Goal: Task Accomplishment & Management: Use online tool/utility

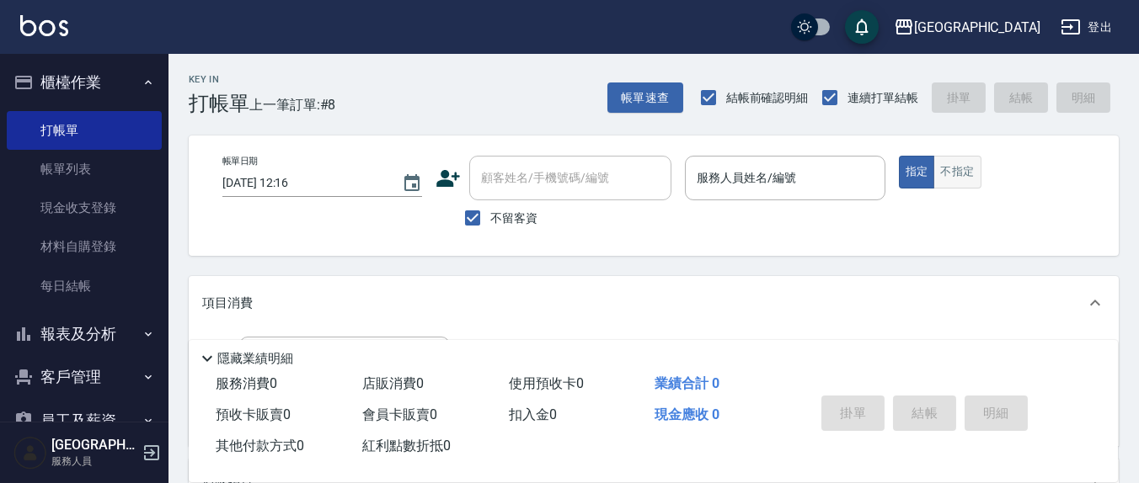
drag, startPoint x: 714, startPoint y: 455, endPoint x: 980, endPoint y: 168, distance: 391.0
click at [979, 168] on button "不指定" at bounding box center [956, 172] width 47 height 33
click at [916, 171] on button "指定" at bounding box center [917, 172] width 36 height 33
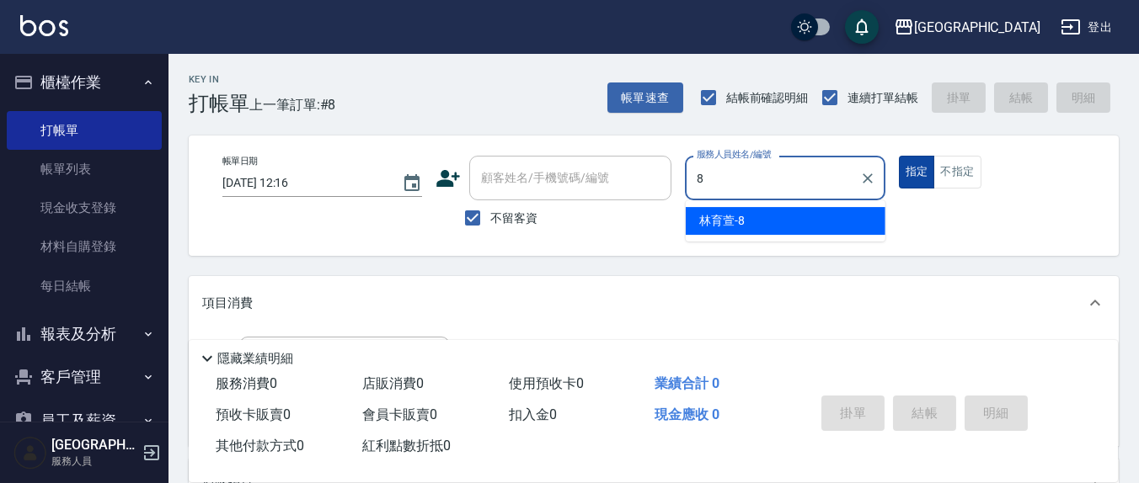
type input "8"
type button "true"
type input "林育萱-8"
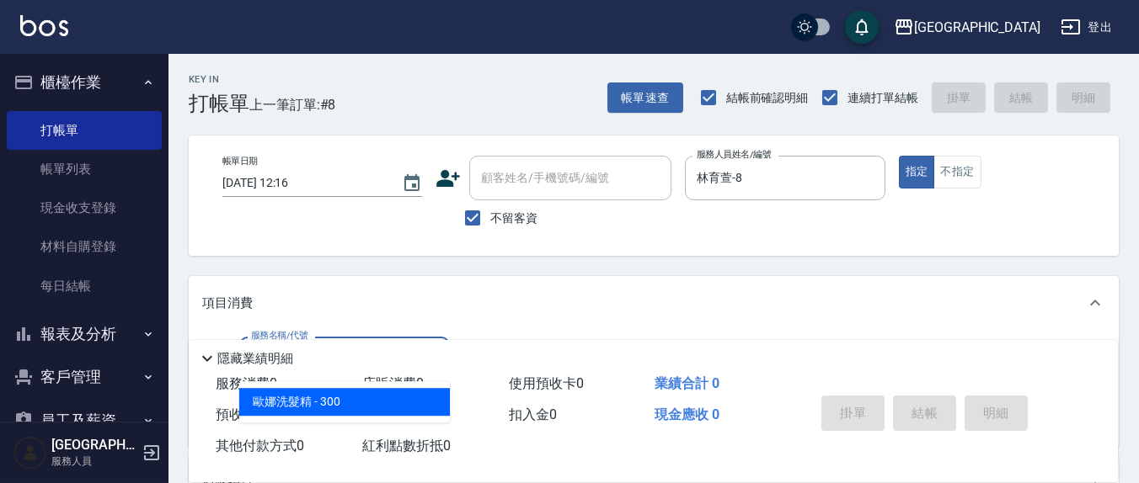
scroll to position [175, 0]
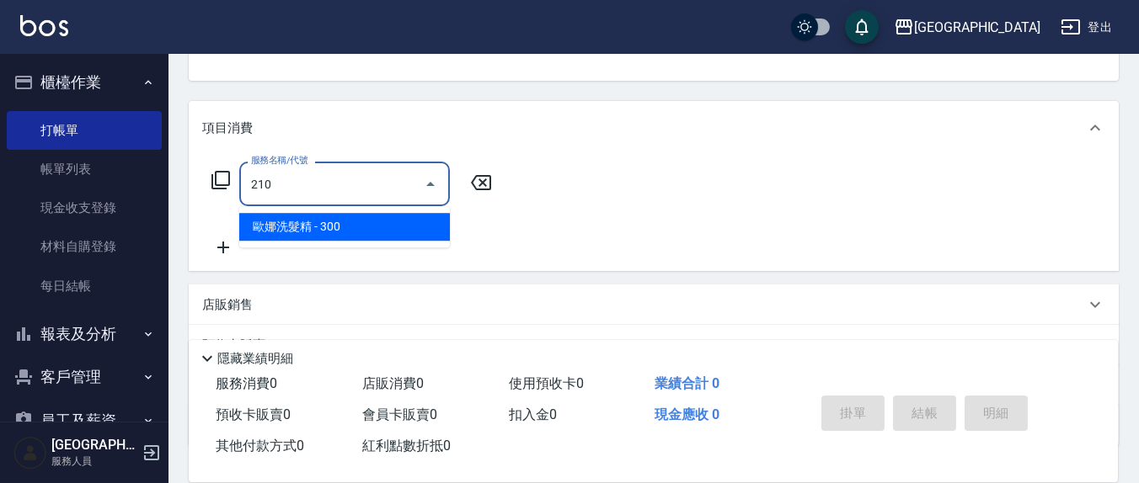
type input "[PERSON_NAME]洗髮精(210)"
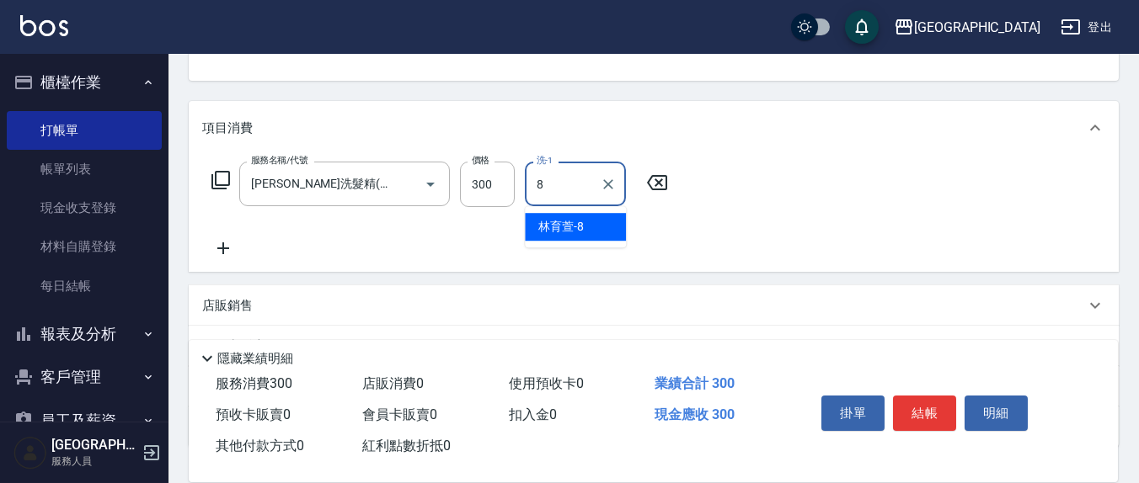
type input "林育萱-8"
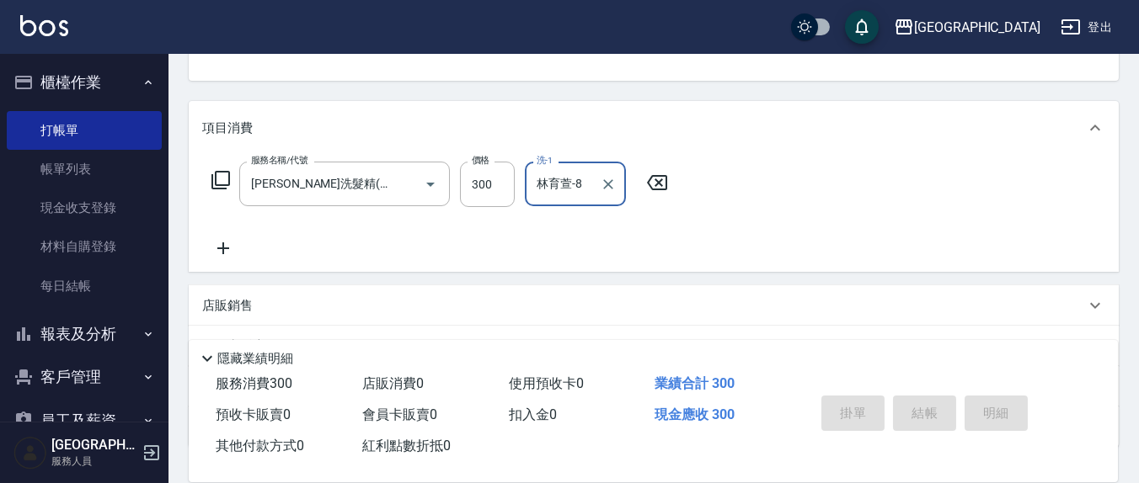
type input "[DATE] 15:33"
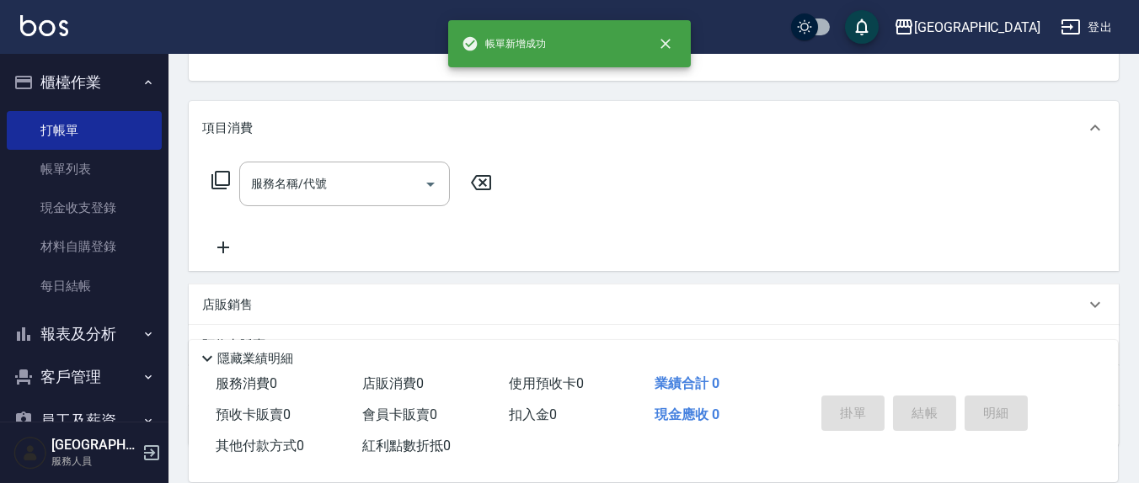
scroll to position [163, 0]
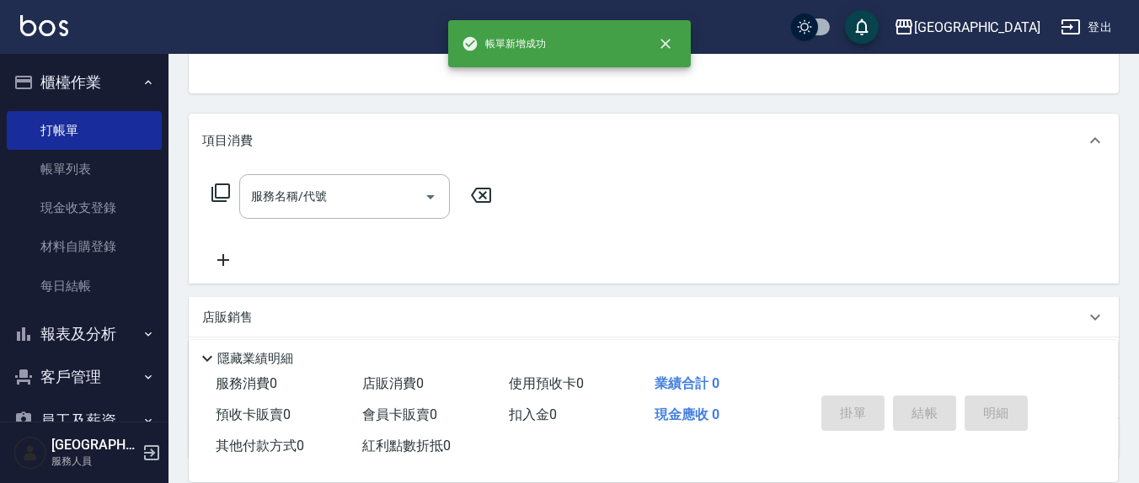
type input "鄭瑋婷-13"
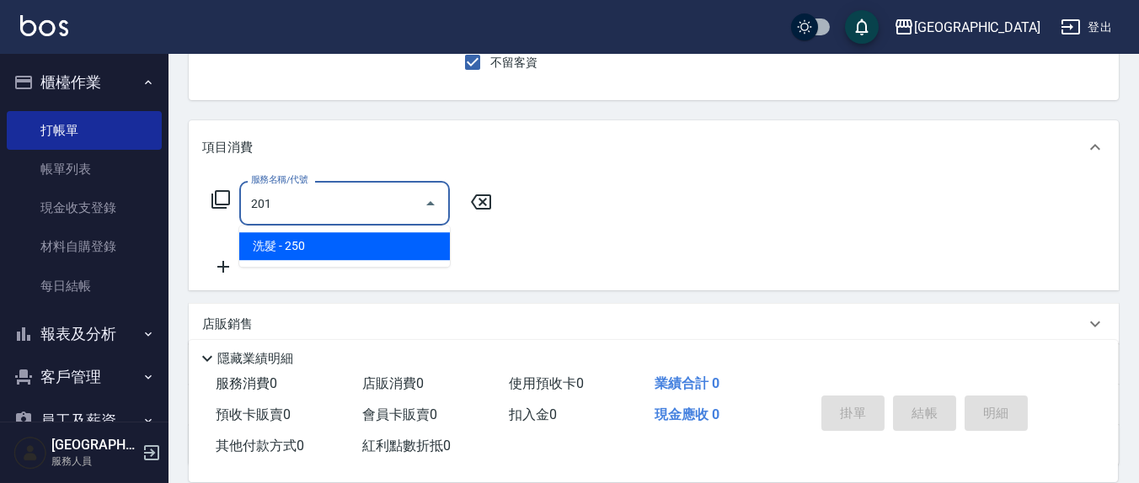
type input "洗髮(201)"
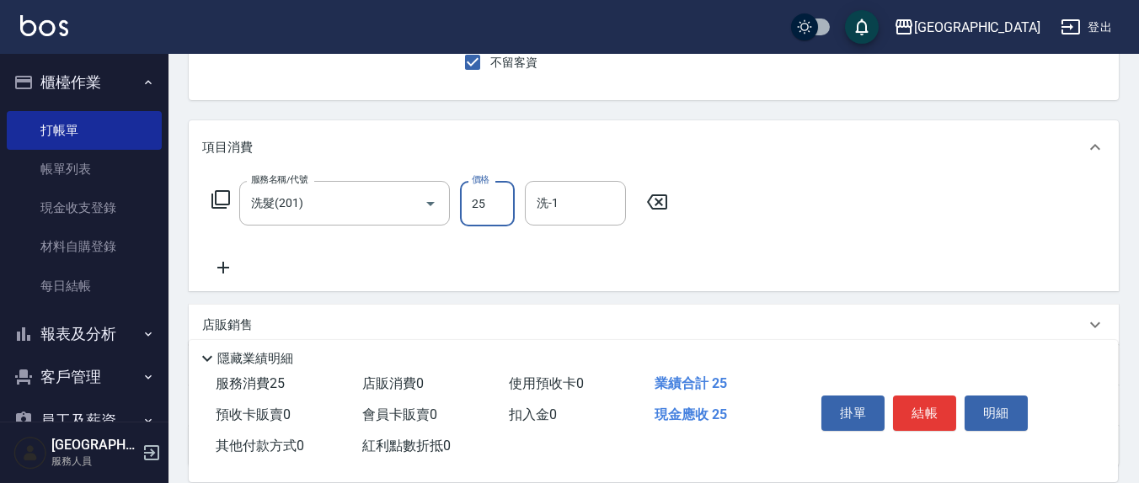
type input "250"
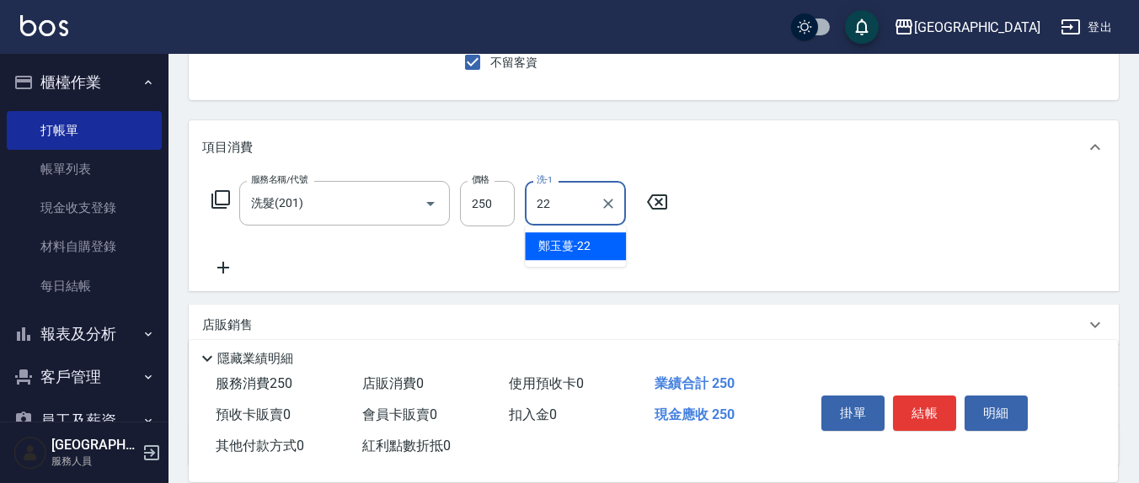
type input "鄭玉蔓-22"
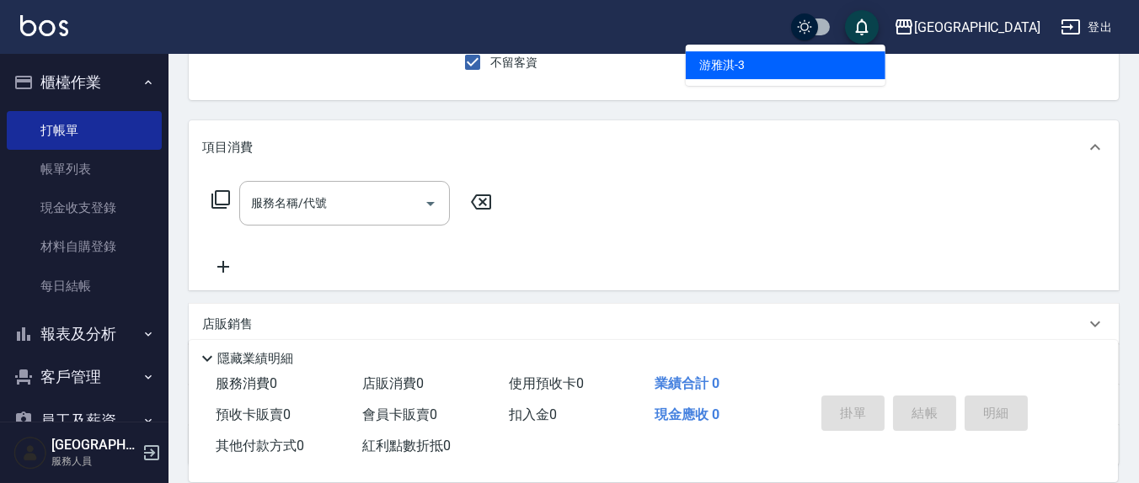
type input "3"
type input "401"
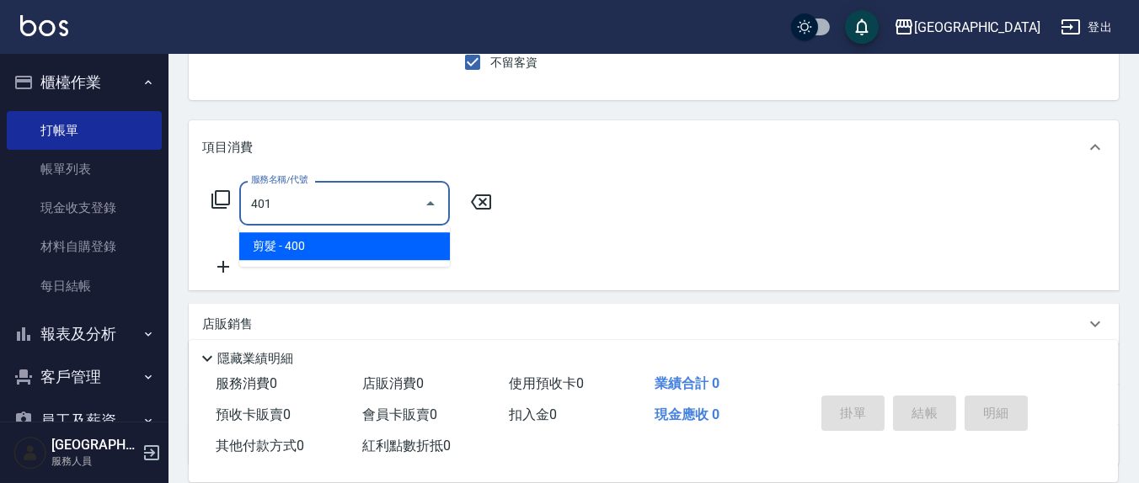
type input "游雅淇-3"
type input "剪髮(401)"
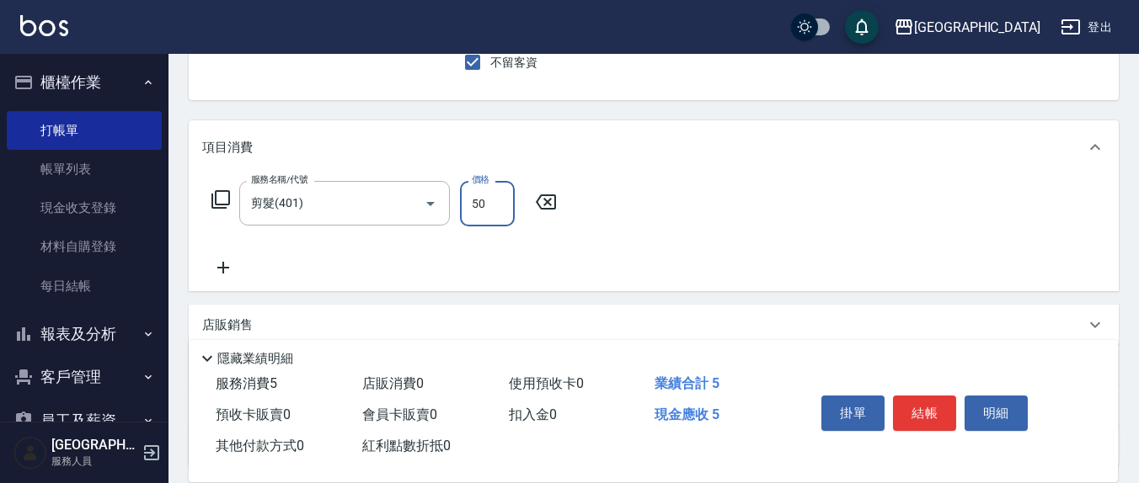
type input "50"
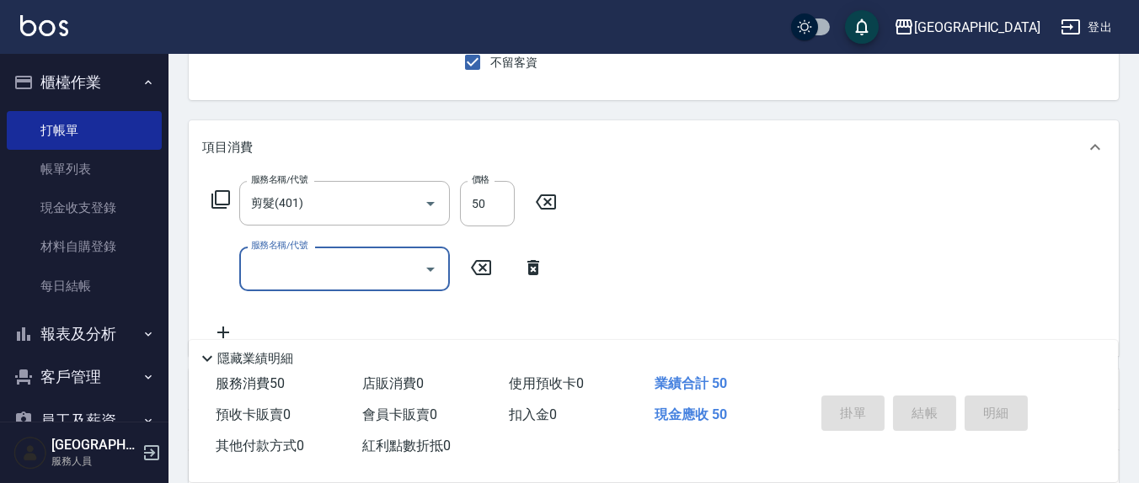
type input "[DATE] 15:34"
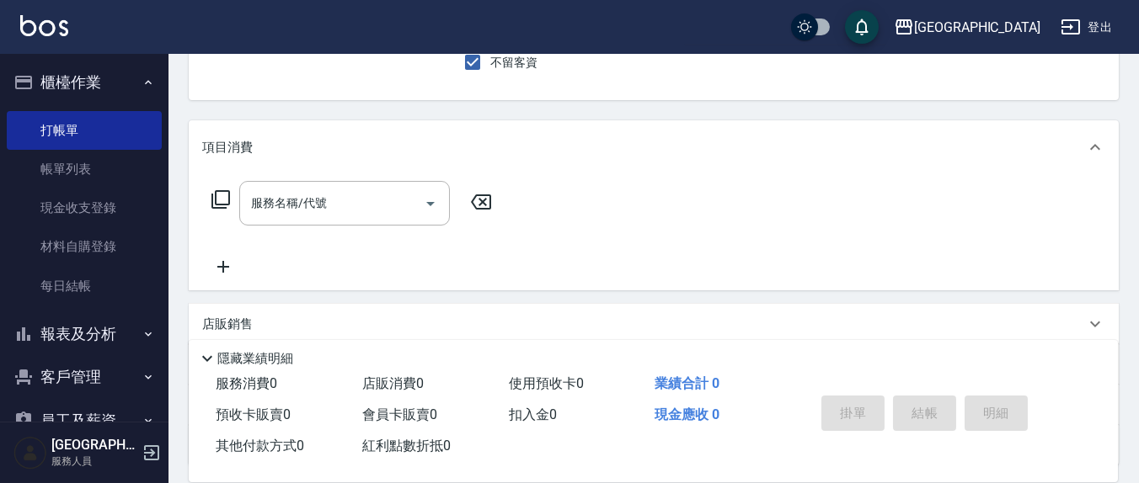
type input "鄭瑋婷-13"
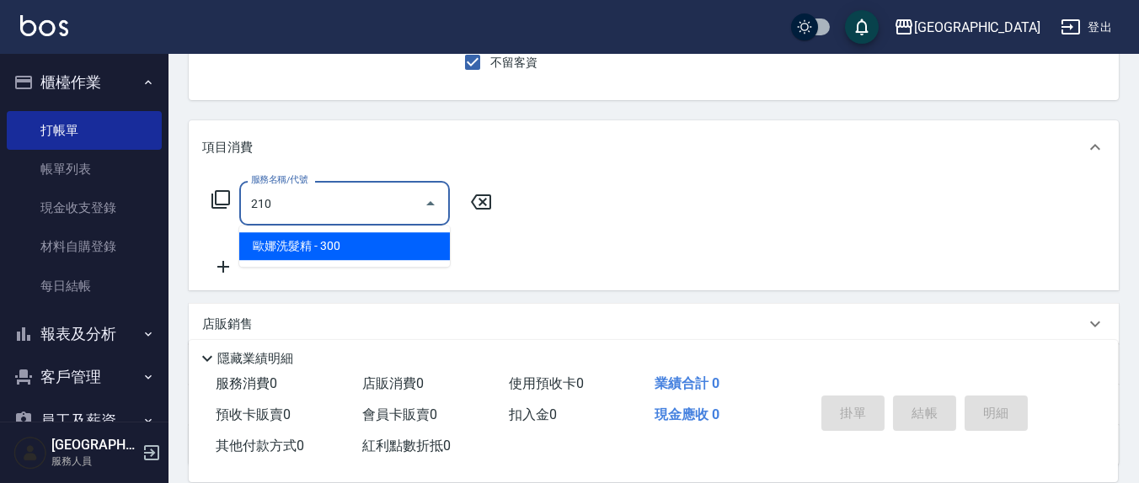
type input "[PERSON_NAME]洗髮精(210)"
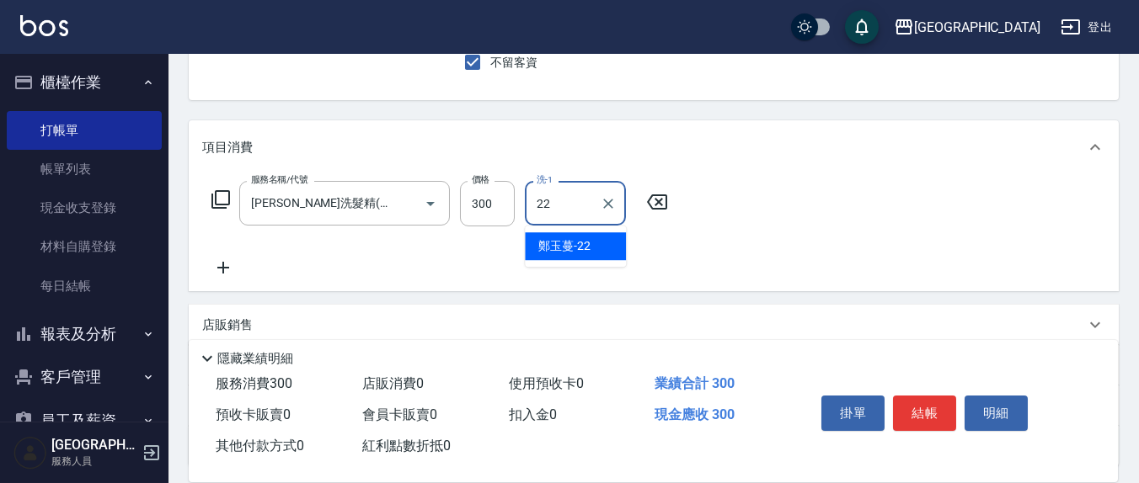
type input "鄭玉蔓-22"
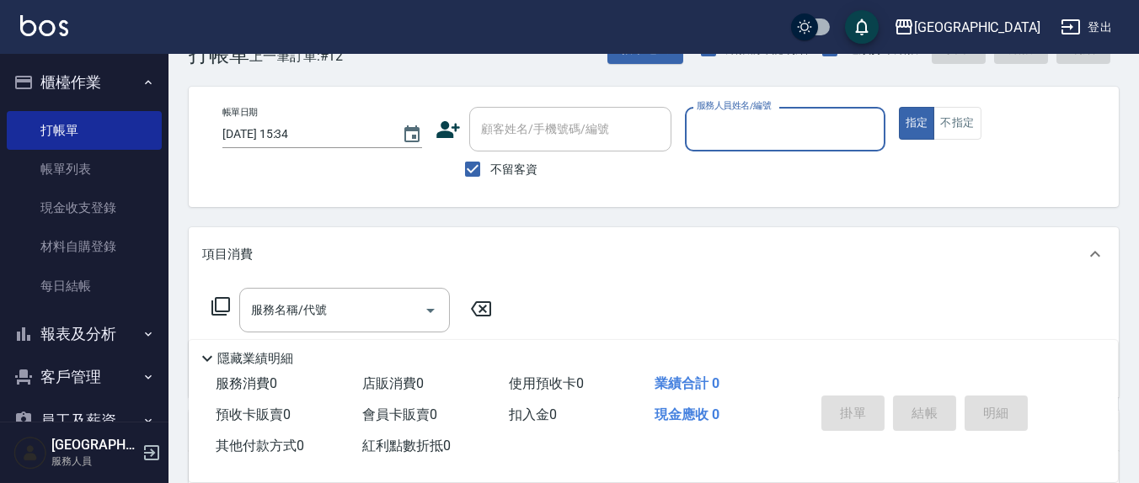
scroll to position [0, 0]
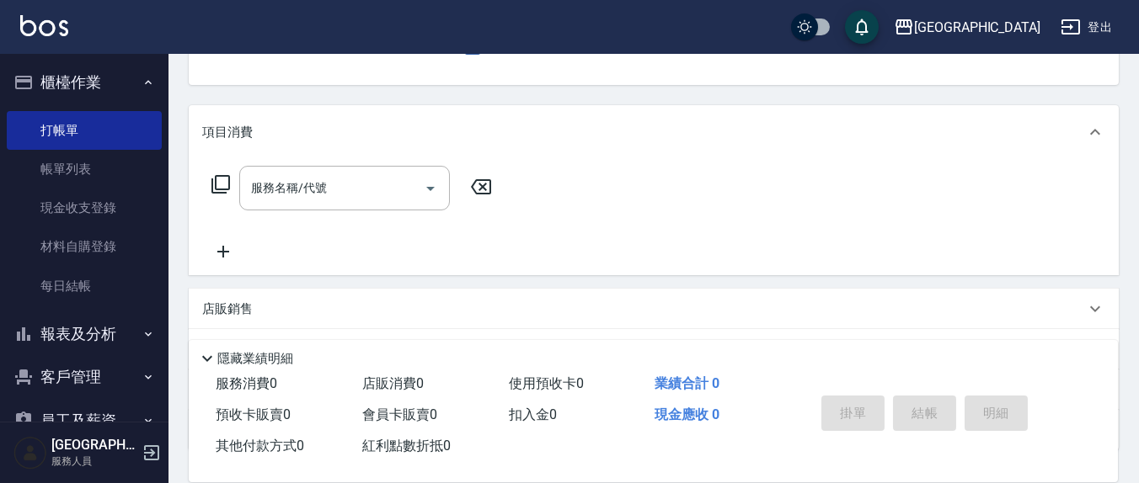
type input "[PERSON_NAME]7"
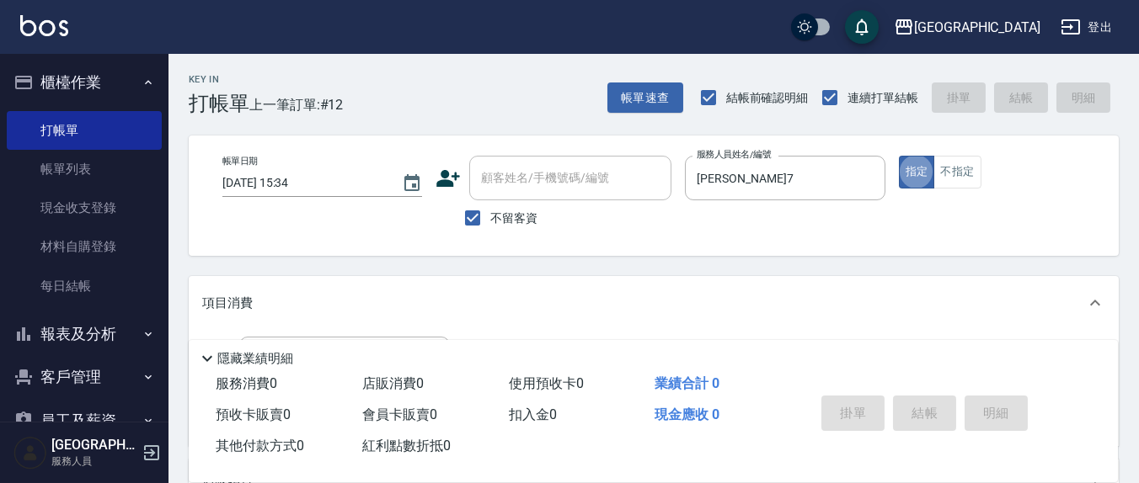
drag, startPoint x: 494, startPoint y: 225, endPoint x: 499, endPoint y: 206, distance: 19.2
click at [493, 225] on span "不留客資" at bounding box center [513, 219] width 47 height 18
click at [490, 225] on input "不留客資" at bounding box center [472, 217] width 35 height 35
checkbox input "false"
click at [516, 183] on div "顧客姓名/手機號碼/編號 顧客姓名/手機號碼/編號" at bounding box center [570, 178] width 202 height 45
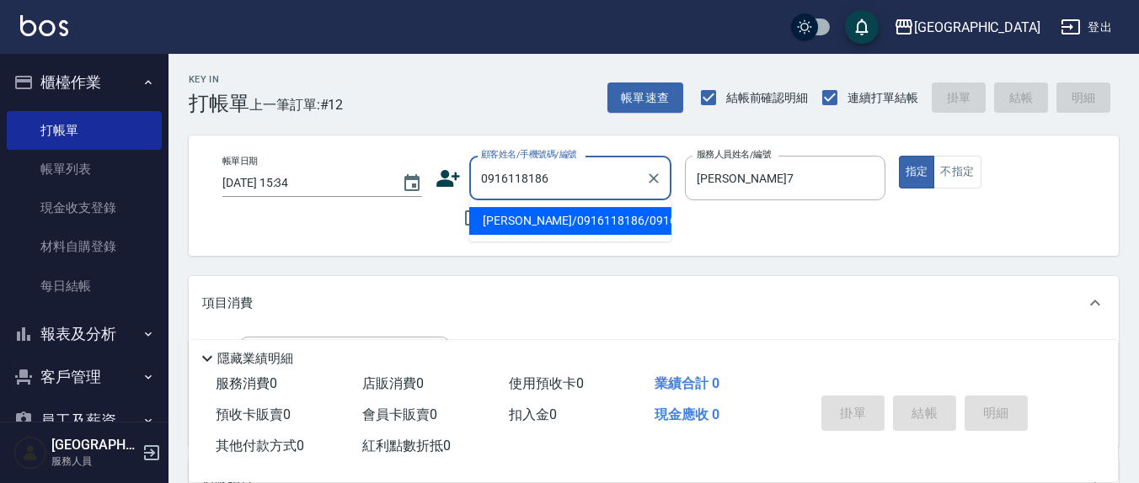
type input "[PERSON_NAME]/0916118186/0916118186"
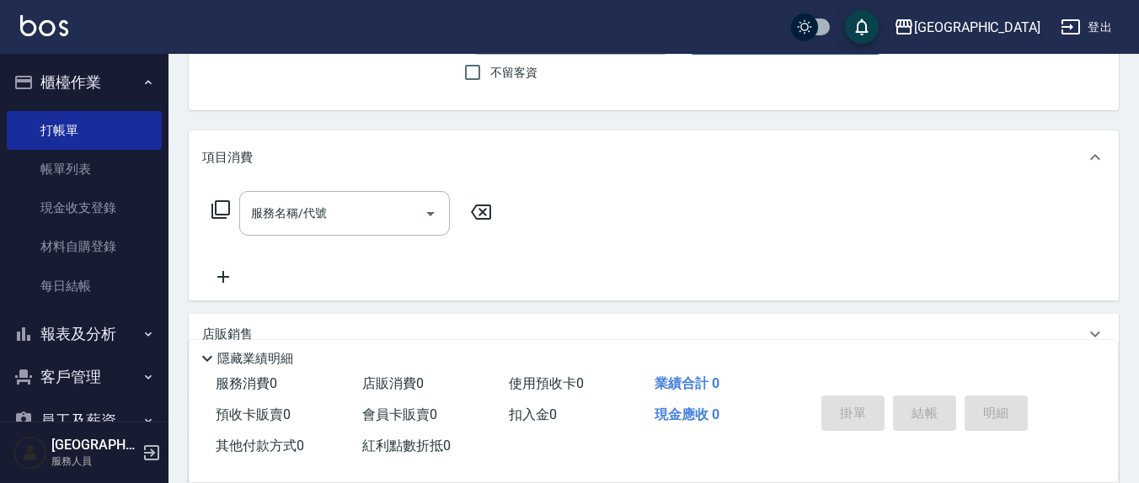
scroll to position [175, 0]
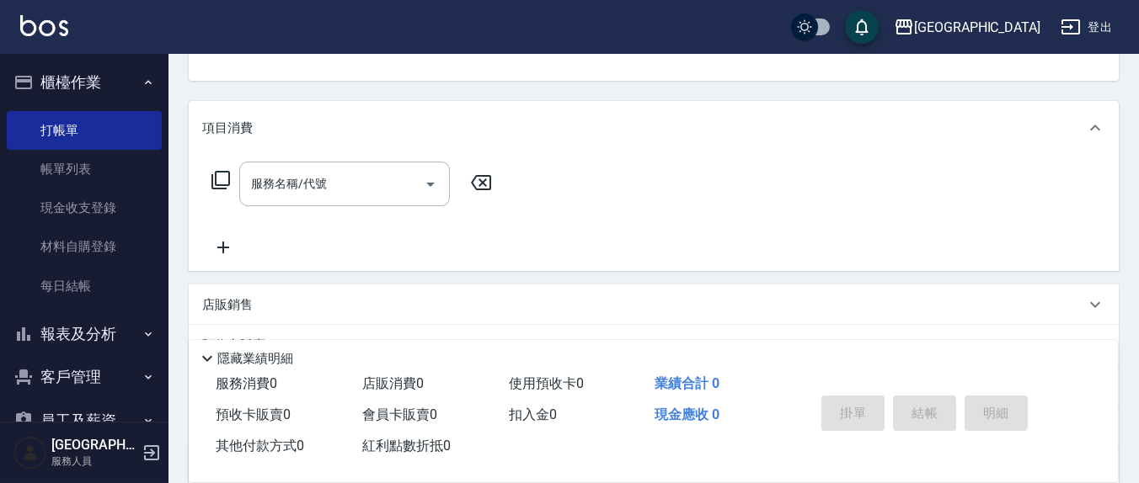
click at [363, 186] on input "服務名稱/代號" at bounding box center [332, 183] width 170 height 29
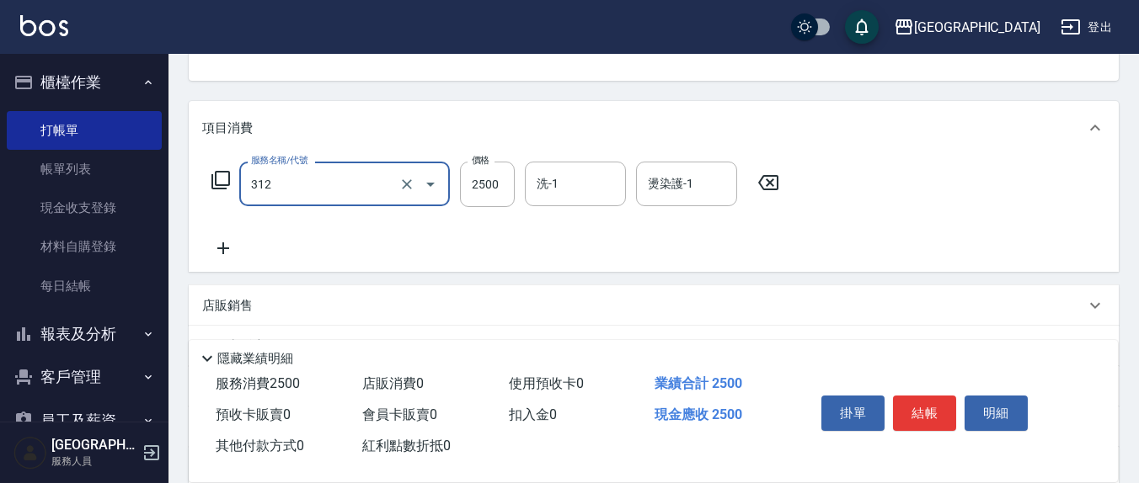
type input "有氧水離子燙2500(312)"
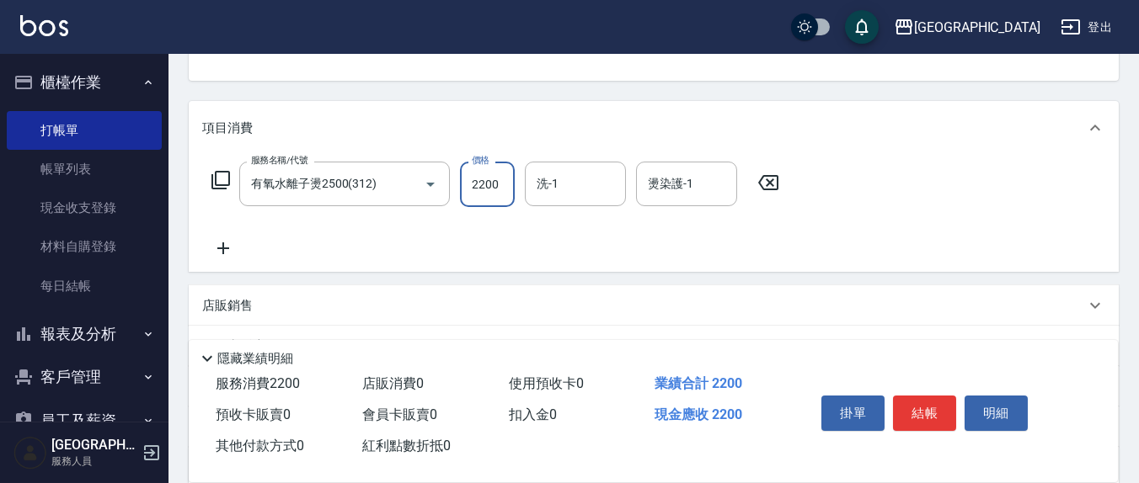
type input "2200"
type input "8"
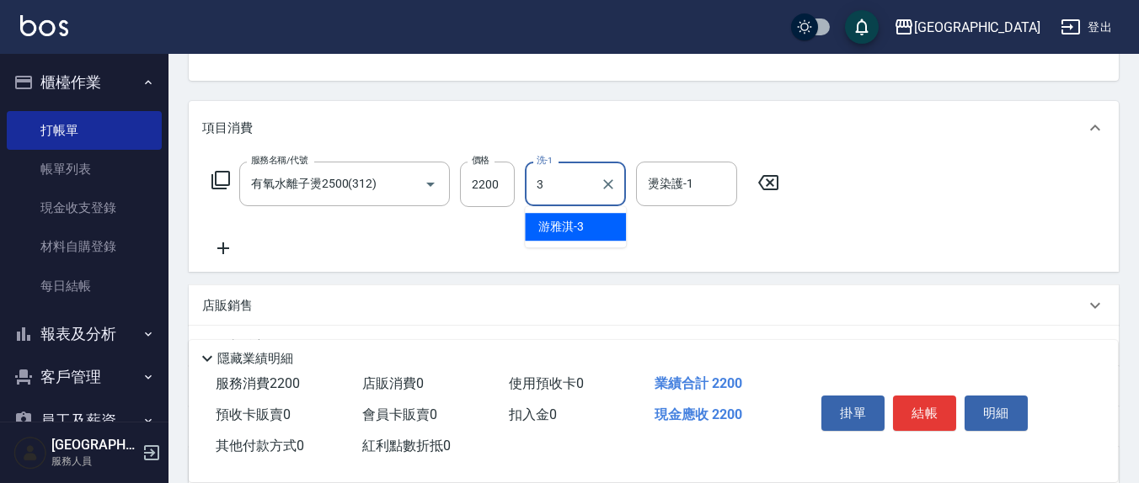
type input "游雅淇-3"
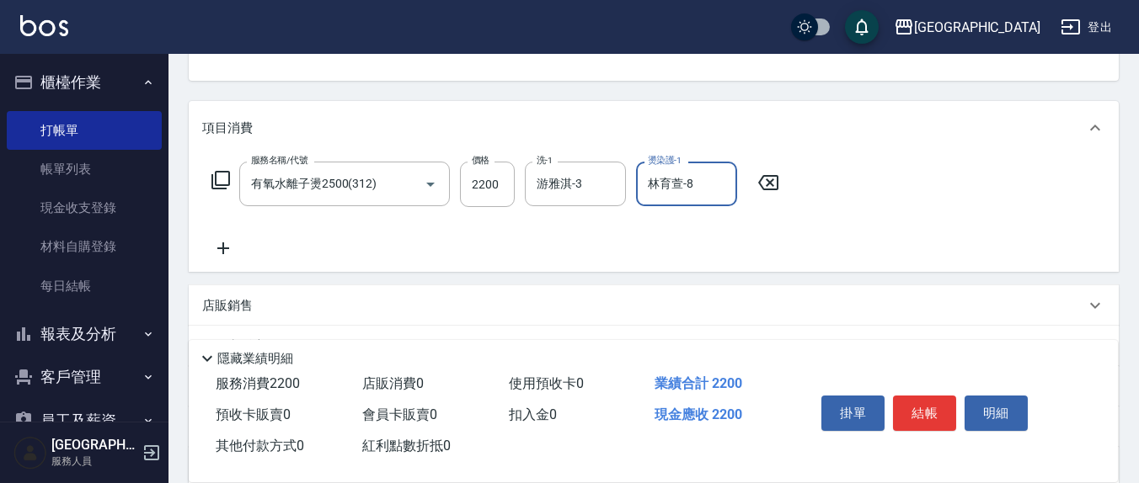
type input "林育萱-8"
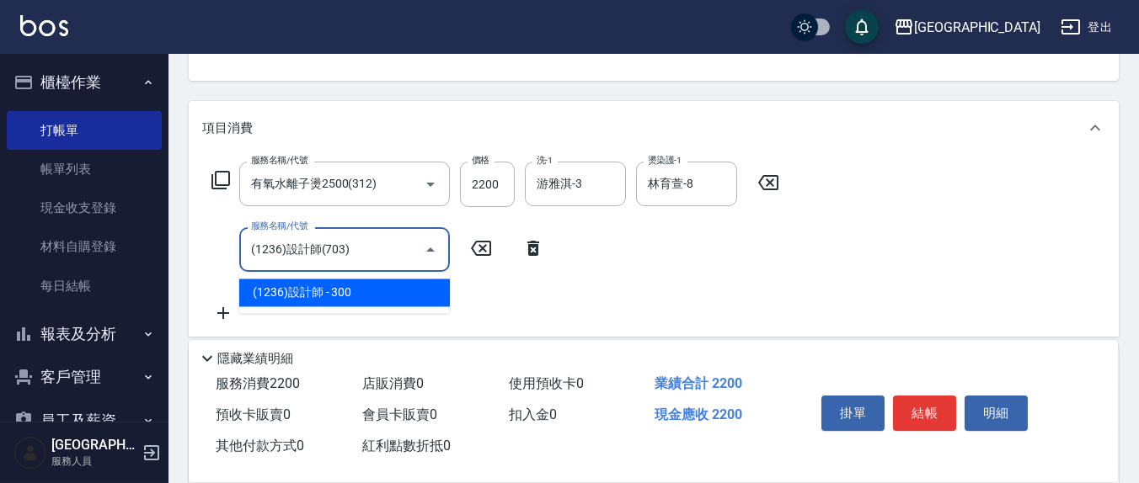
type input "(1236)設計師(703)"
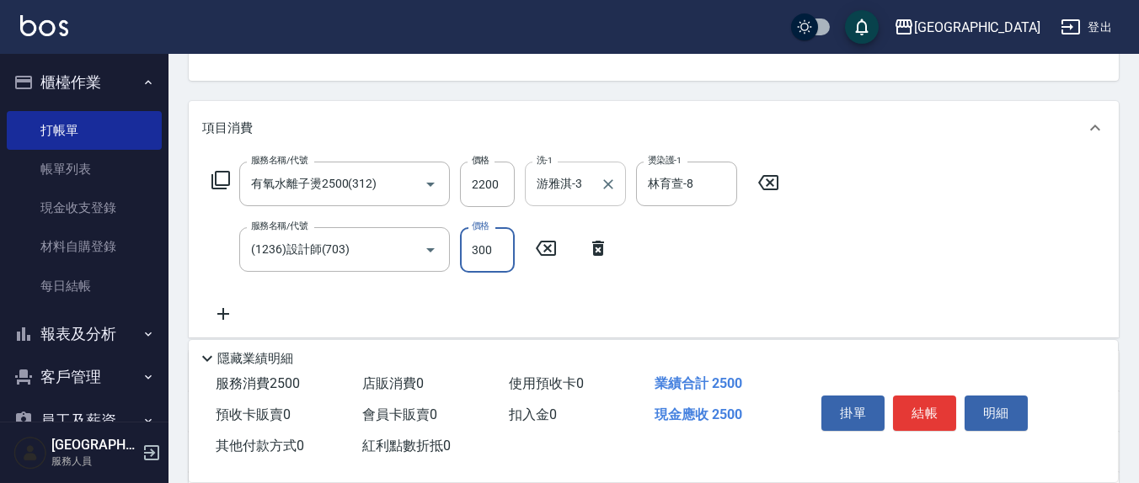
click at [596, 189] on div at bounding box center [607, 184] width 22 height 45
click at [617, 174] on div at bounding box center [607, 184] width 22 height 45
click at [611, 179] on icon "Clear" at bounding box center [608, 184] width 17 height 17
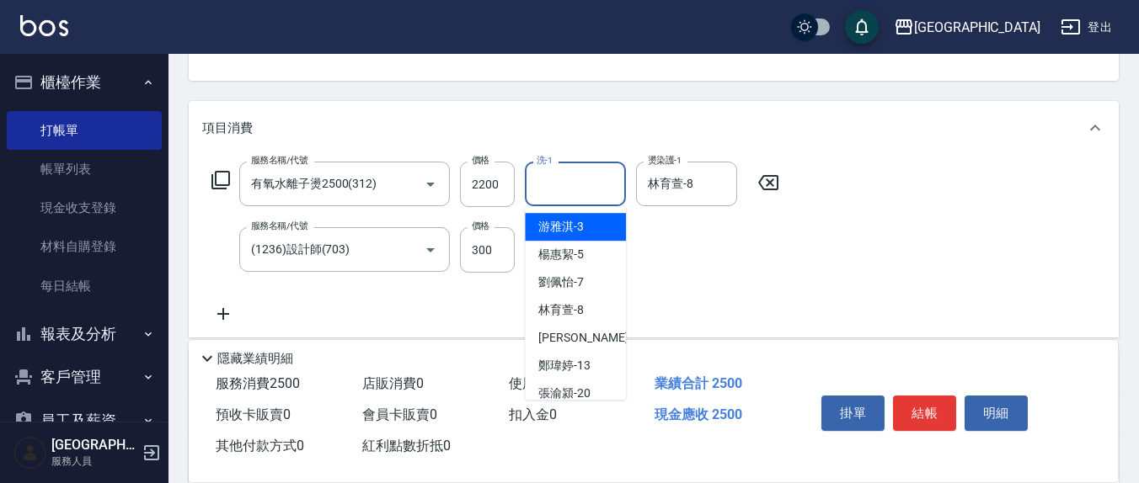
click at [582, 194] on input "洗-1" at bounding box center [575, 183] width 86 height 29
type input "[PERSON_NAME]7"
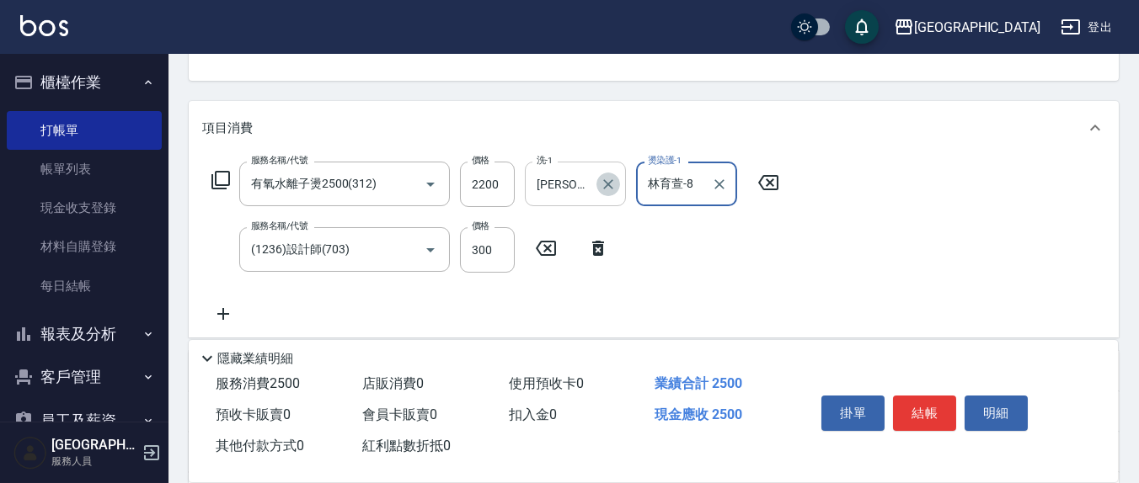
drag, startPoint x: 598, startPoint y: 190, endPoint x: 578, endPoint y: 180, distance: 22.6
click at [600, 190] on button "Clear" at bounding box center [608, 185] width 24 height 24
click at [577, 180] on input "洗-1" at bounding box center [575, 183] width 86 height 29
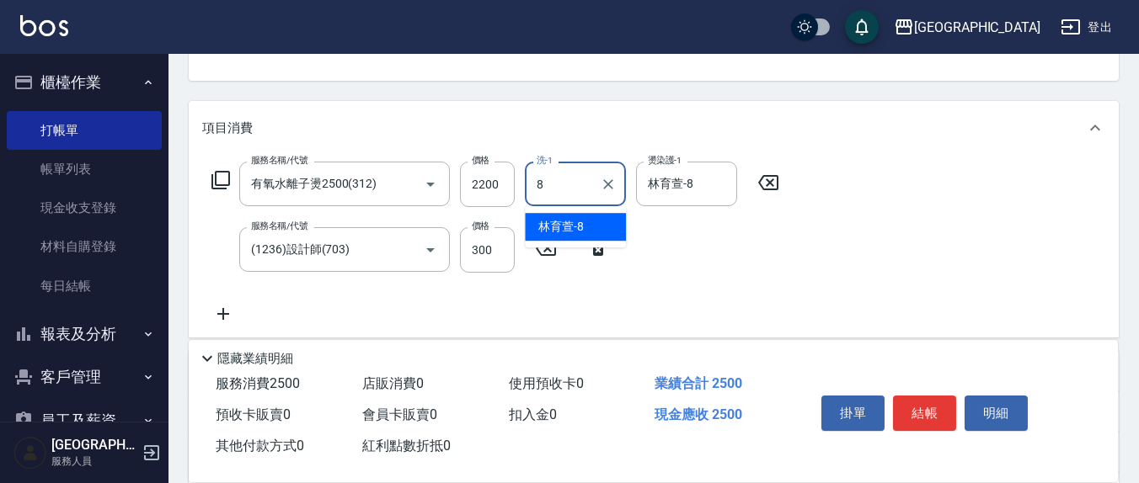
type input "林育萱-8"
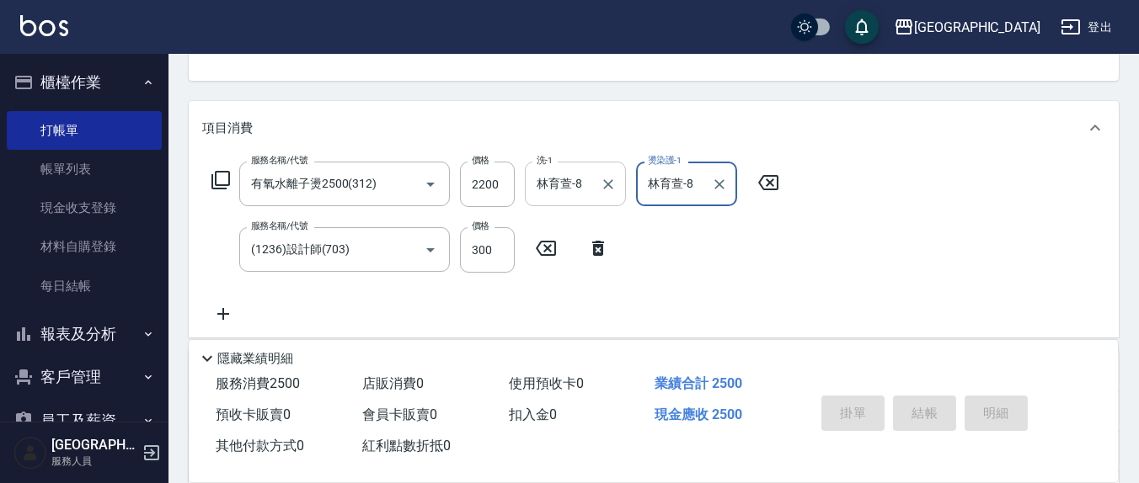
type input "[DATE] 15:35"
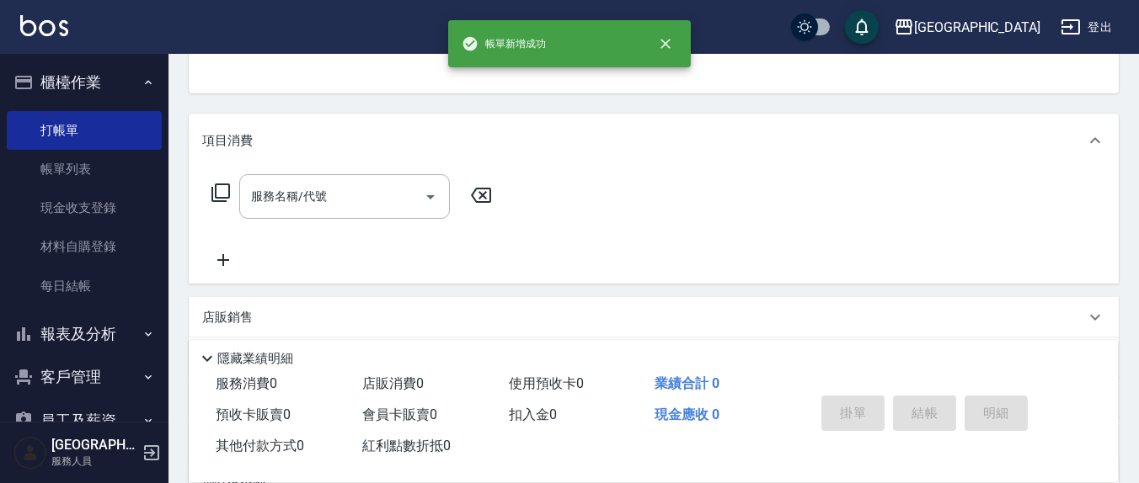
scroll to position [0, 0]
type input "3"
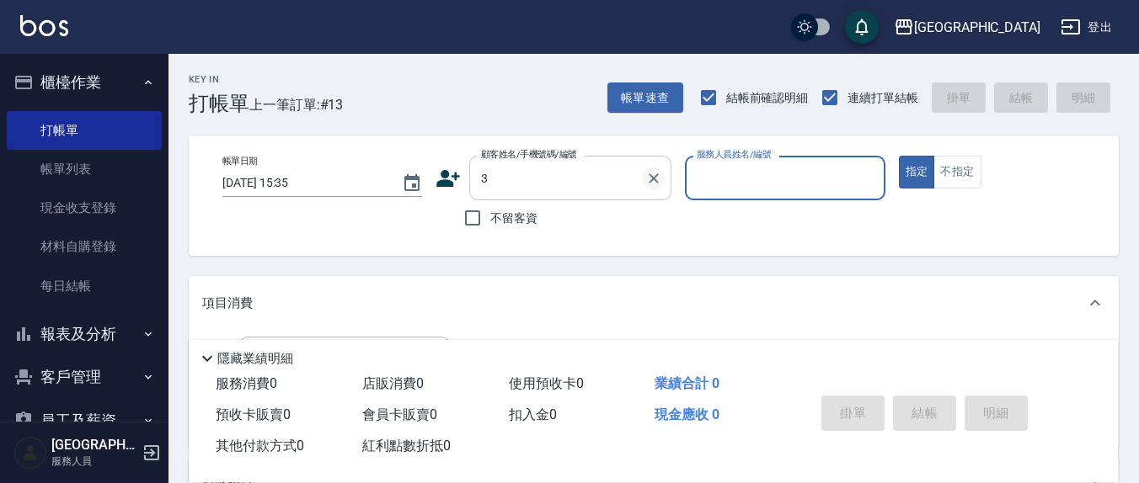
click at [655, 184] on icon "Clear" at bounding box center [653, 178] width 17 height 17
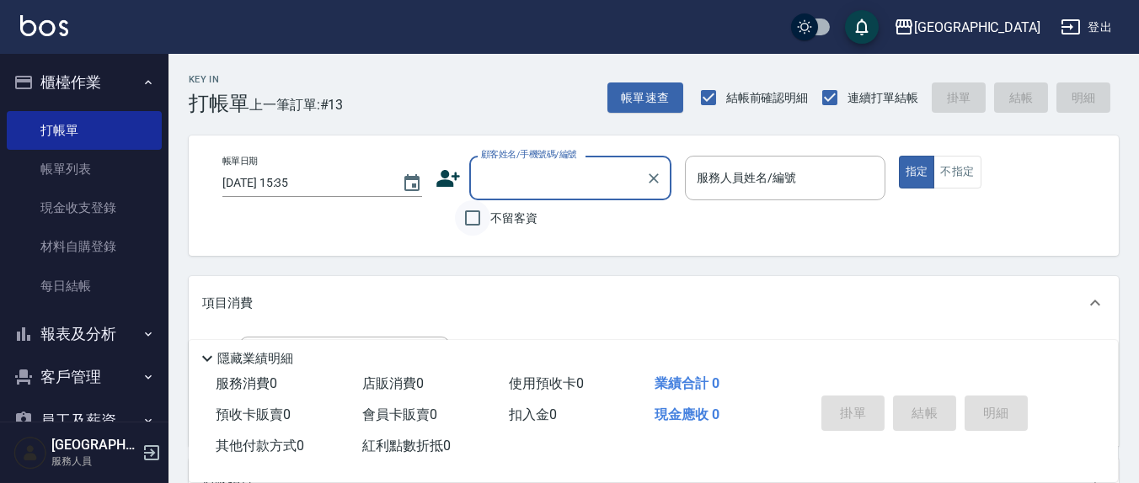
click at [478, 221] on input "不留客資" at bounding box center [472, 217] width 35 height 35
checkbox input "true"
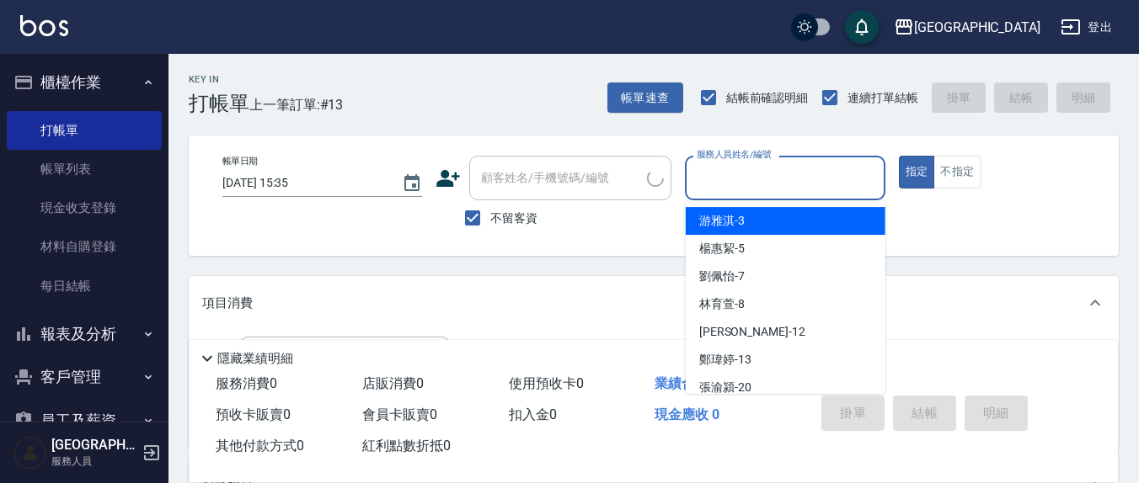
click at [716, 182] on input "服務人員姓名/編號" at bounding box center [784, 177] width 184 height 29
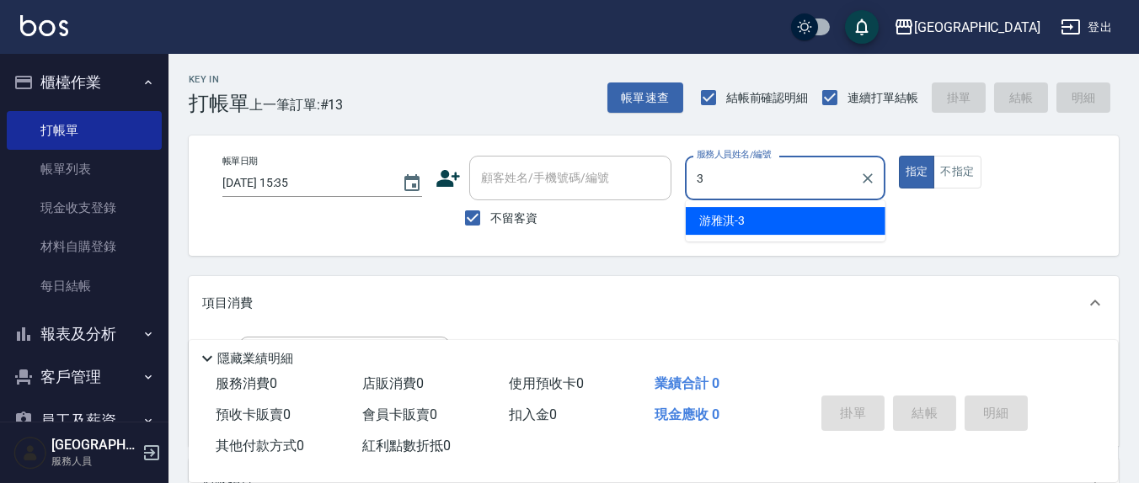
type input "游雅淇-3"
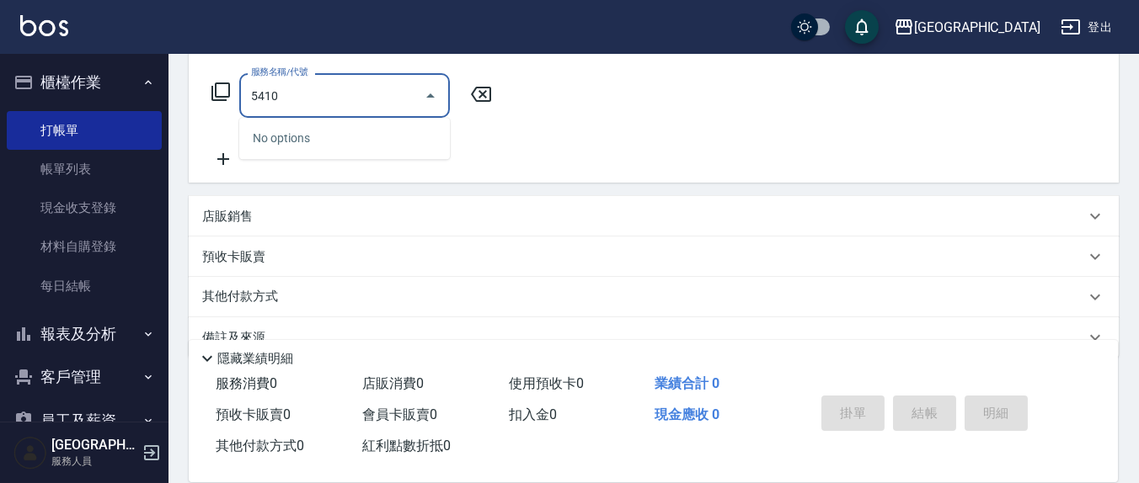
scroll to position [121, 0]
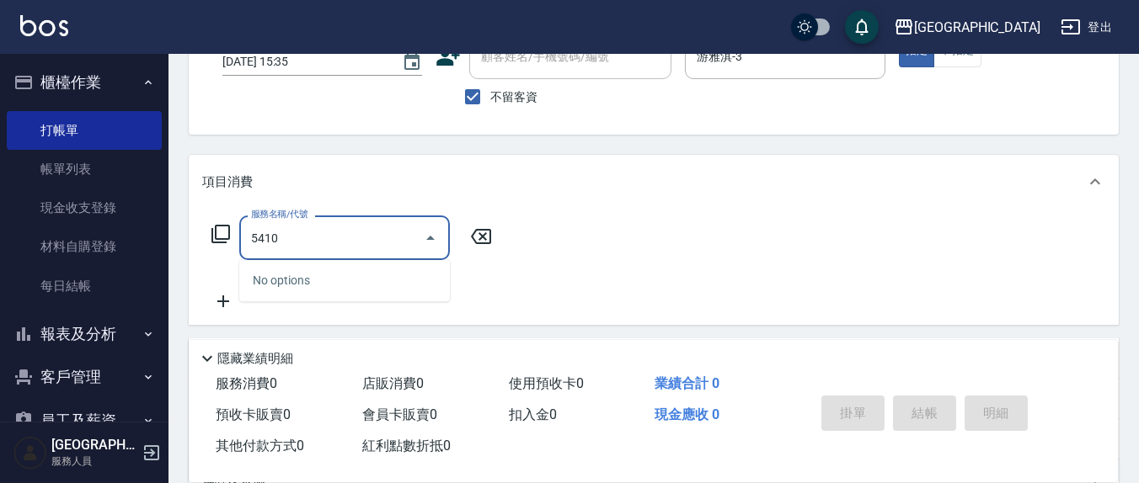
click at [161, 239] on div "上越新廟口 登出 櫃檯作業 打帳單 帳單列表 現金收支登錄 材料自購登錄 每日結帳 報表及分析 報表目錄 店家區間累計表 店家日報表 互助日報表 互助月報表 …" at bounding box center [569, 269] width 1139 height 781
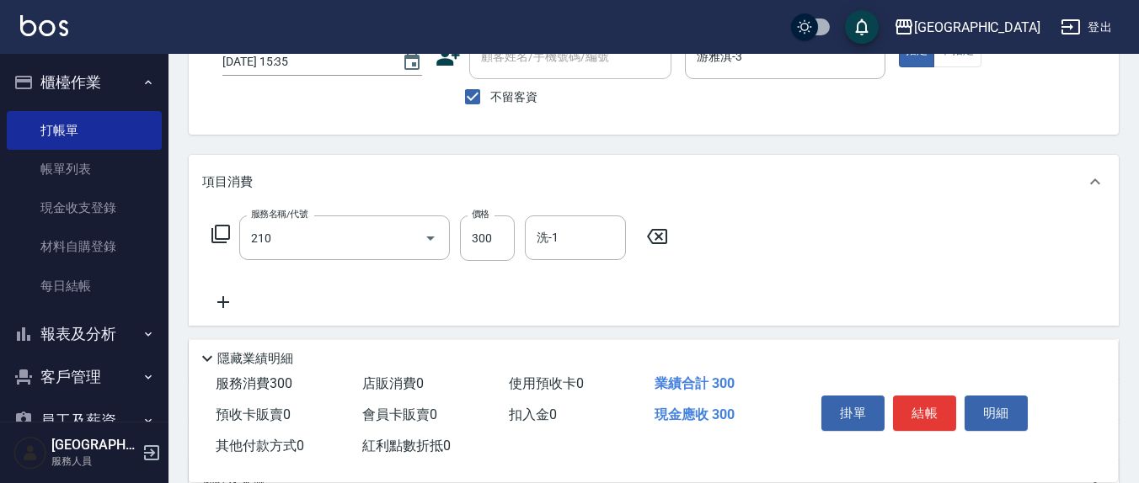
type input "[PERSON_NAME]洗髮精(210)"
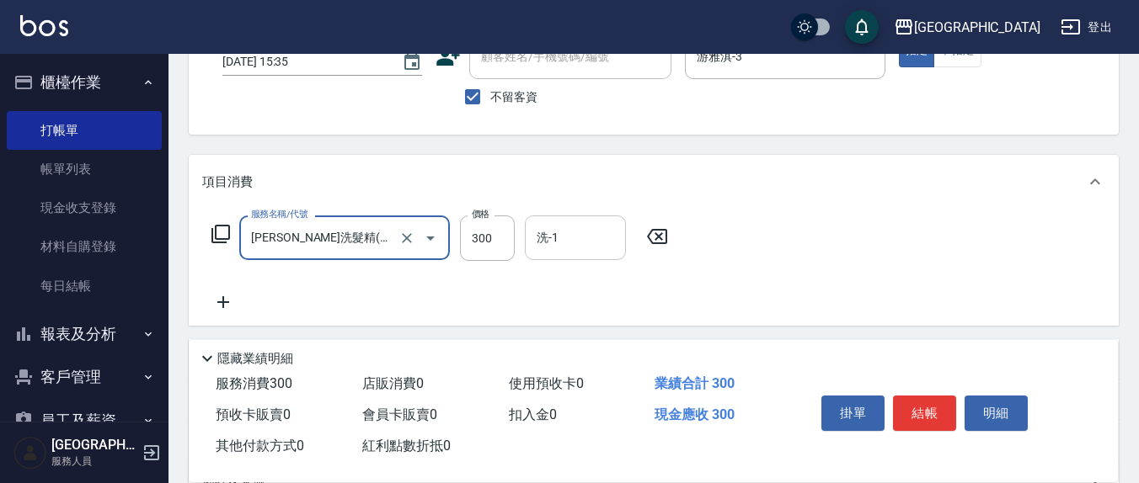
click at [572, 228] on input "洗-1" at bounding box center [575, 237] width 86 height 29
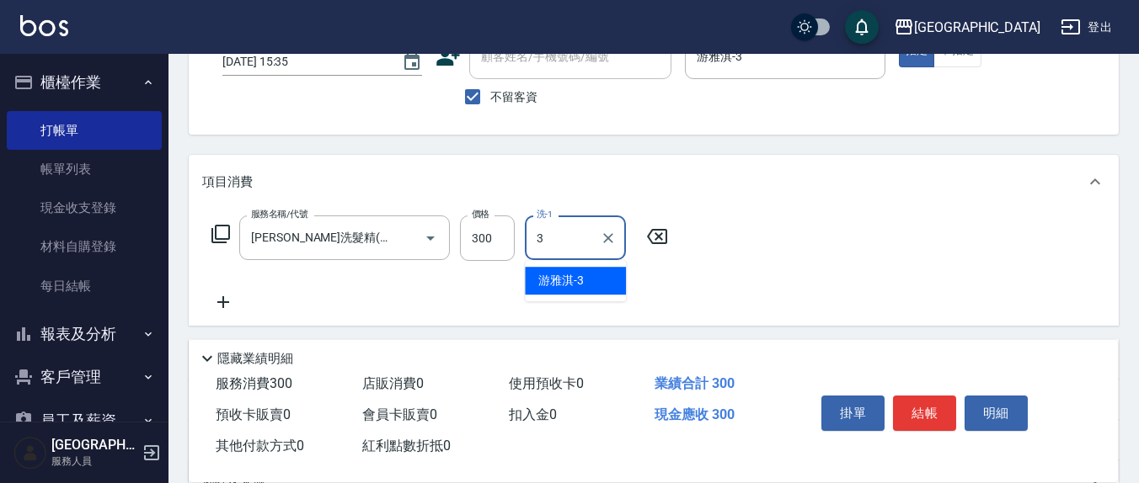
type input "游雅淇-3"
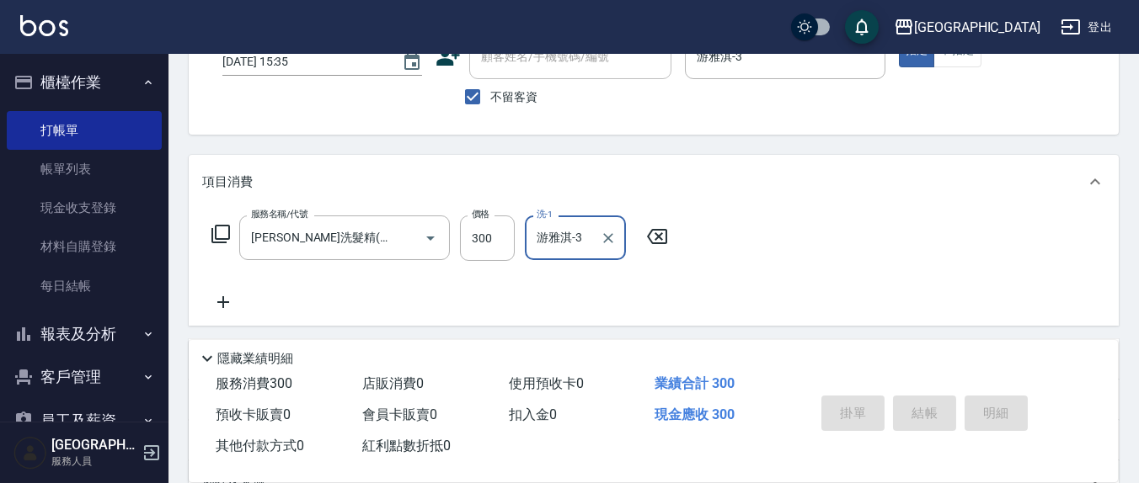
type input "[DATE] 15:37"
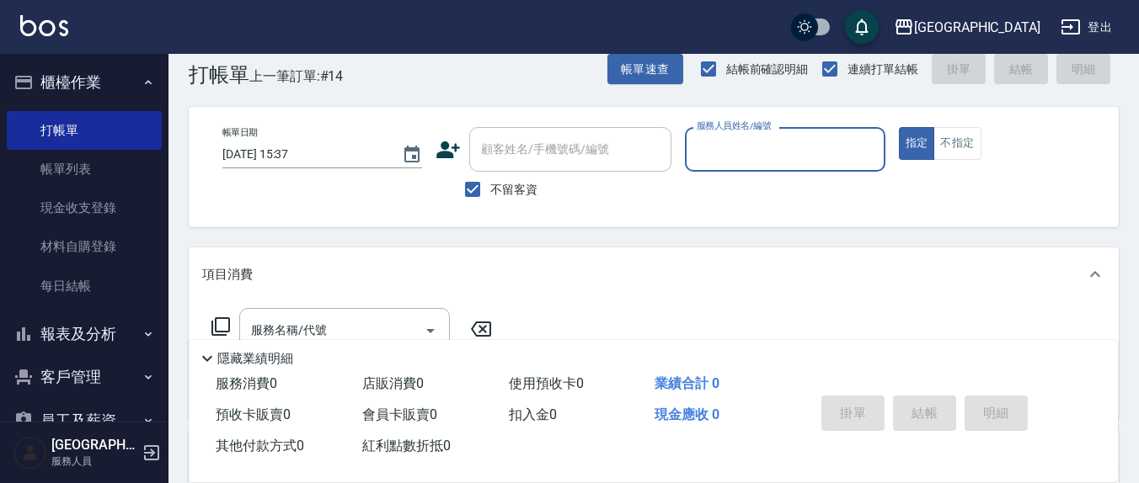
scroll to position [0, 0]
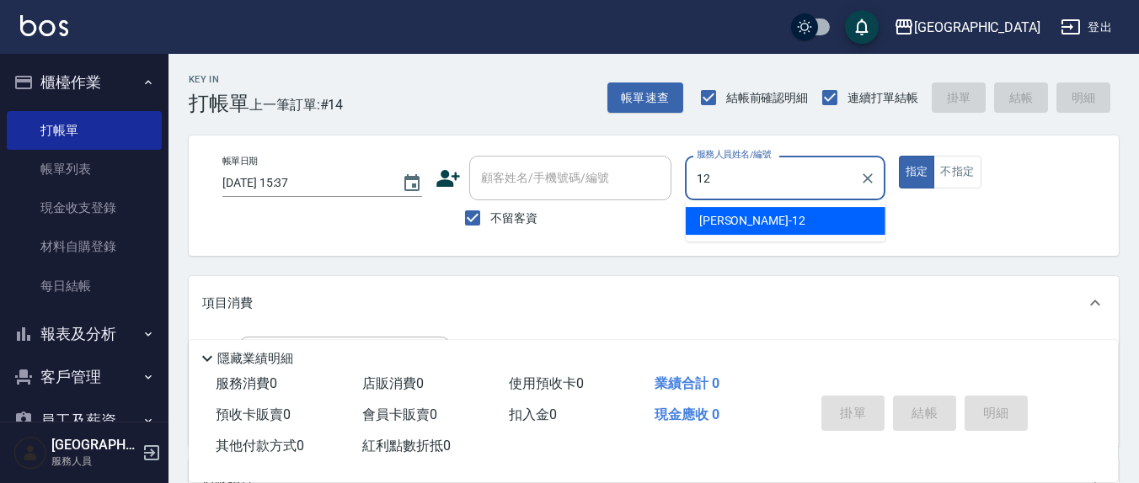
type input "[PERSON_NAME]-12"
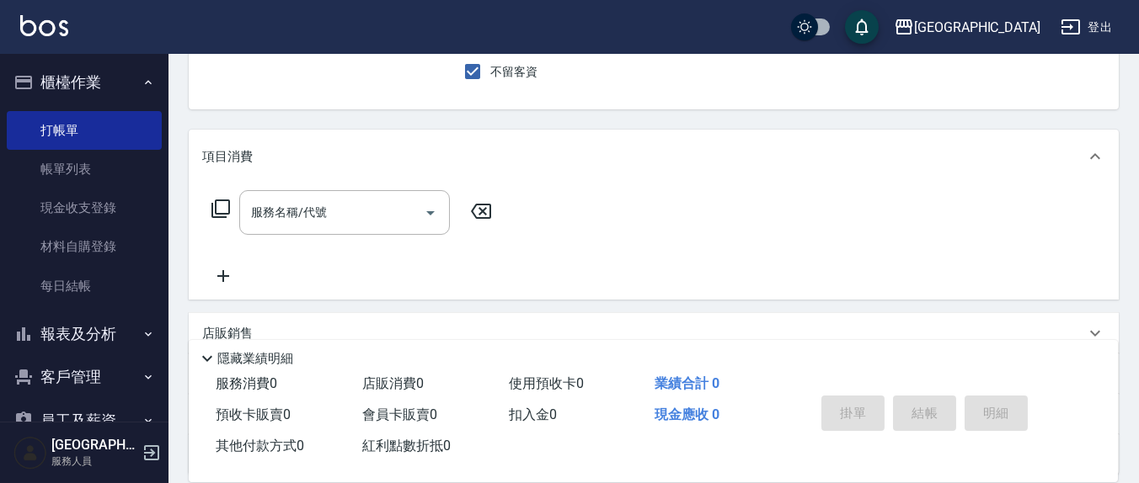
scroll to position [175, 0]
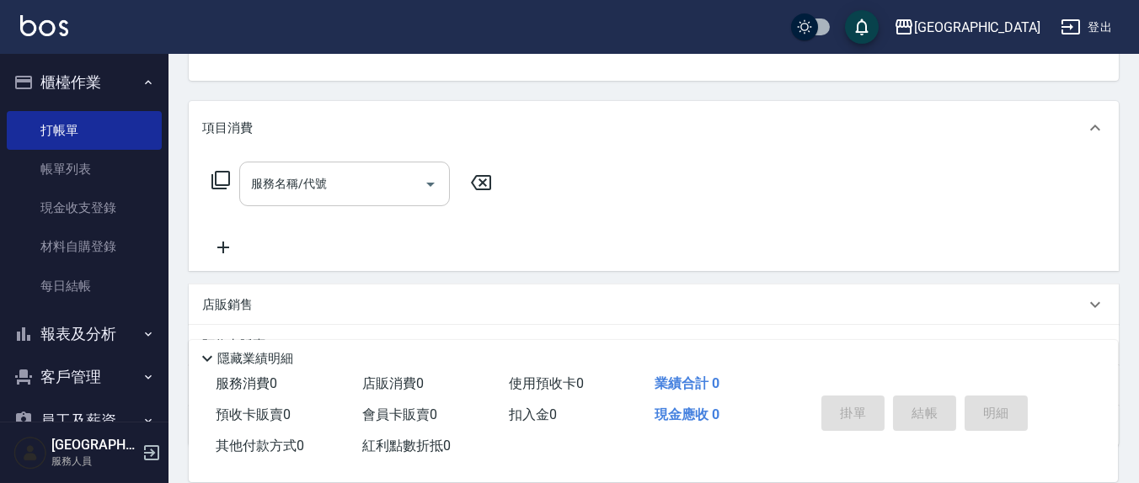
click at [334, 177] on input "服務名稱/代號" at bounding box center [332, 183] width 170 height 29
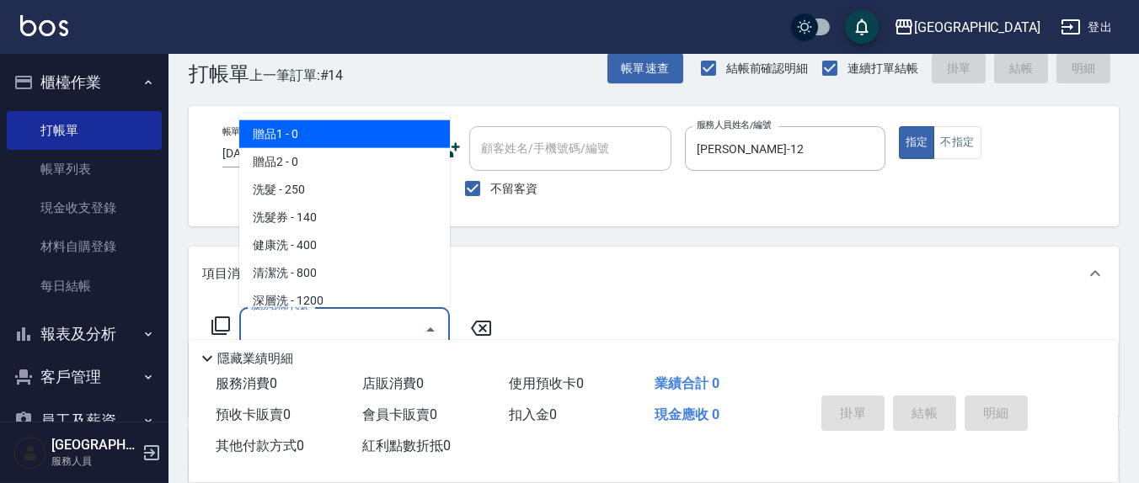
scroll to position [0, 0]
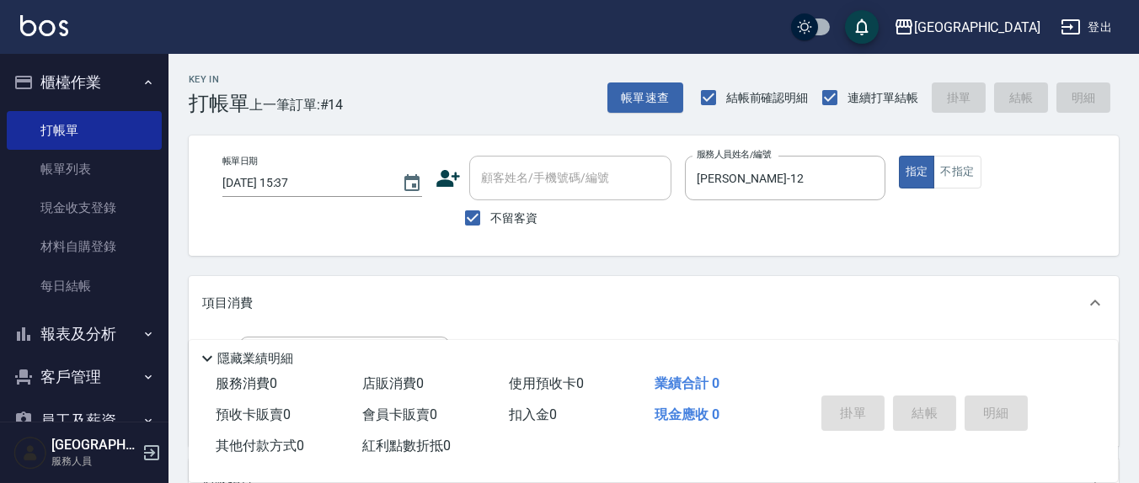
click at [513, 212] on span "不留客資" at bounding box center [513, 219] width 47 height 18
click at [490, 212] on input "不留客資" at bounding box center [472, 217] width 35 height 35
click at [536, 170] on div "顧客姓名/手機號碼/編號 顧客姓名/手機號碼/編號" at bounding box center [570, 178] width 202 height 45
click at [402, 223] on div "帳單日期 [DATE] 15:37 顧客姓名/手機號碼/編號 顧客姓名/手機號碼/編號 不留客資 服務人員姓名/編號 [PERSON_NAME]-12 服務人…" at bounding box center [653, 196] width 889 height 80
click at [472, 225] on input "不留客資" at bounding box center [472, 217] width 35 height 35
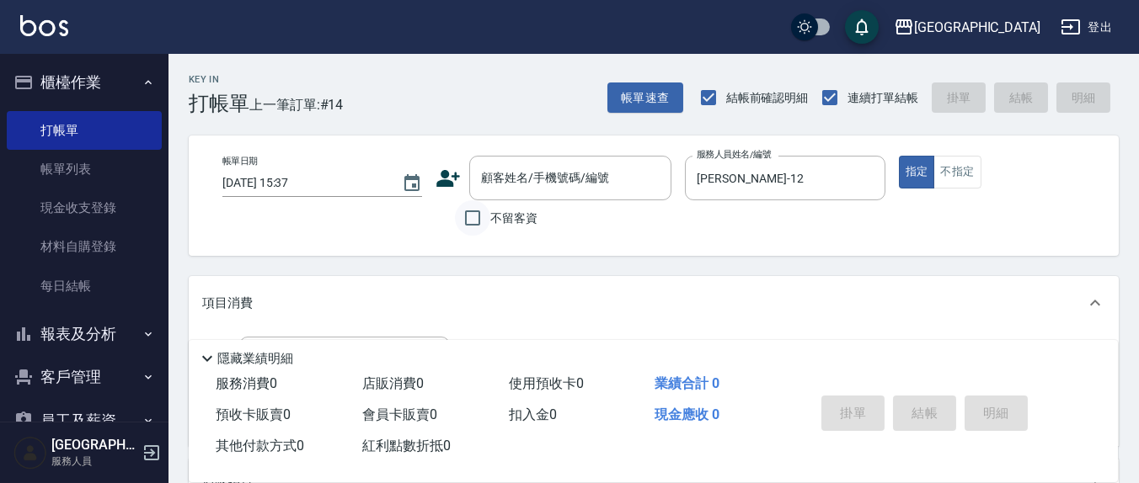
checkbox input "true"
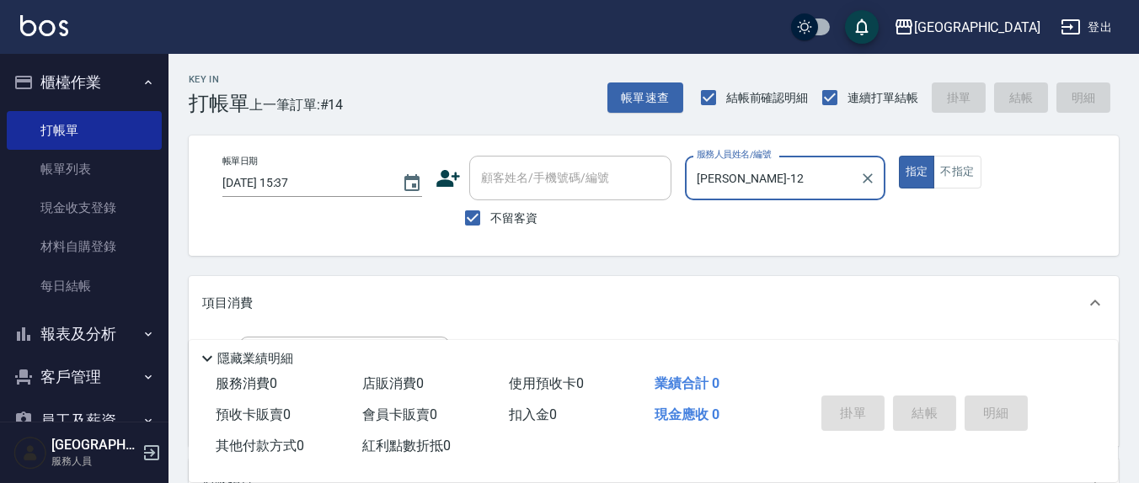
scroll to position [175, 0]
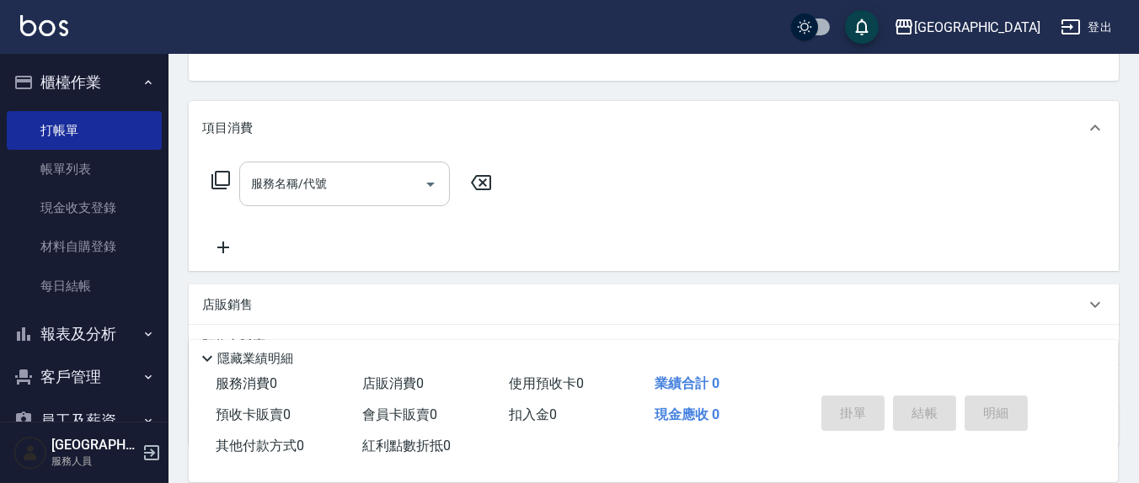
click at [328, 179] on input "服務名稱/代號" at bounding box center [332, 183] width 170 height 29
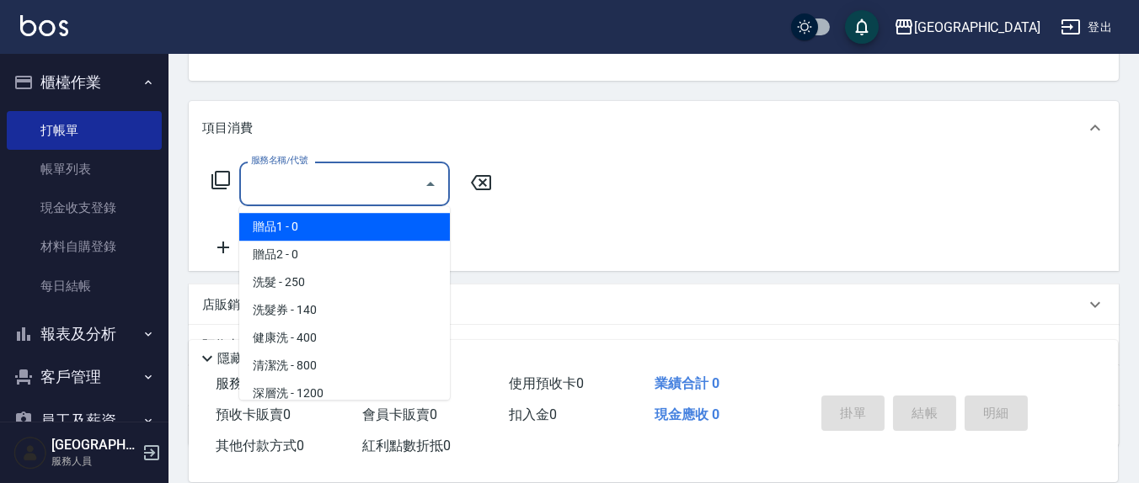
type input "3"
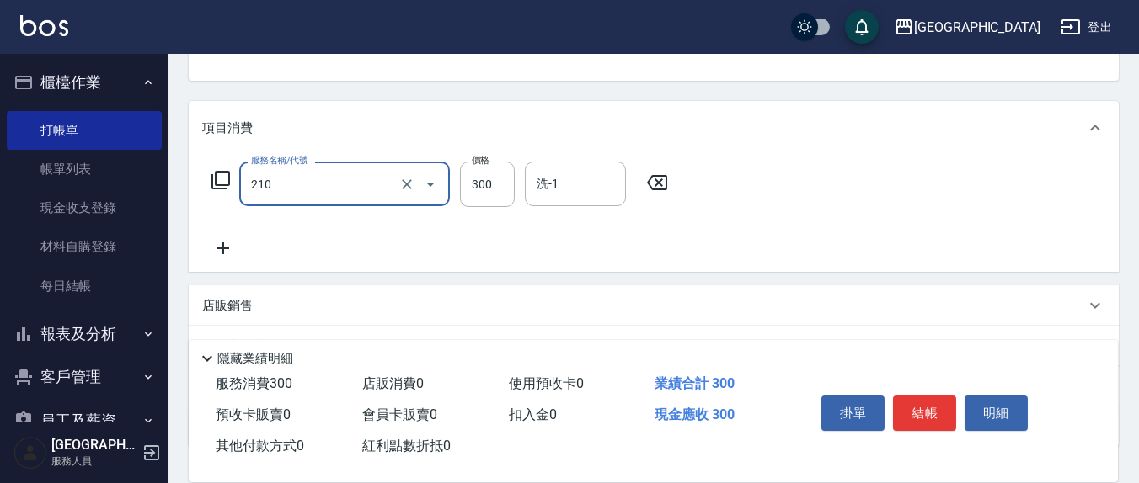
type input "[PERSON_NAME]洗髮精(210)"
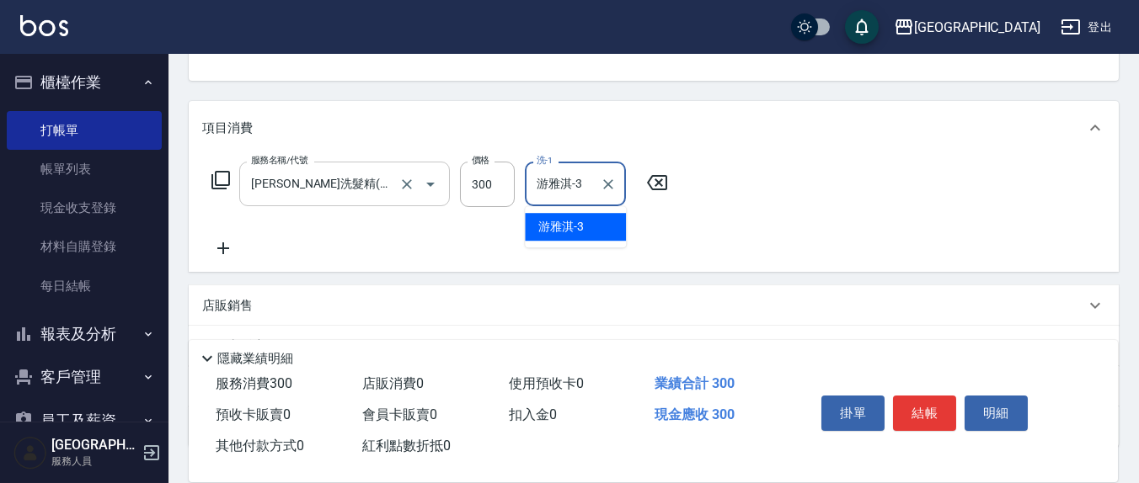
type input "游雅淇-3"
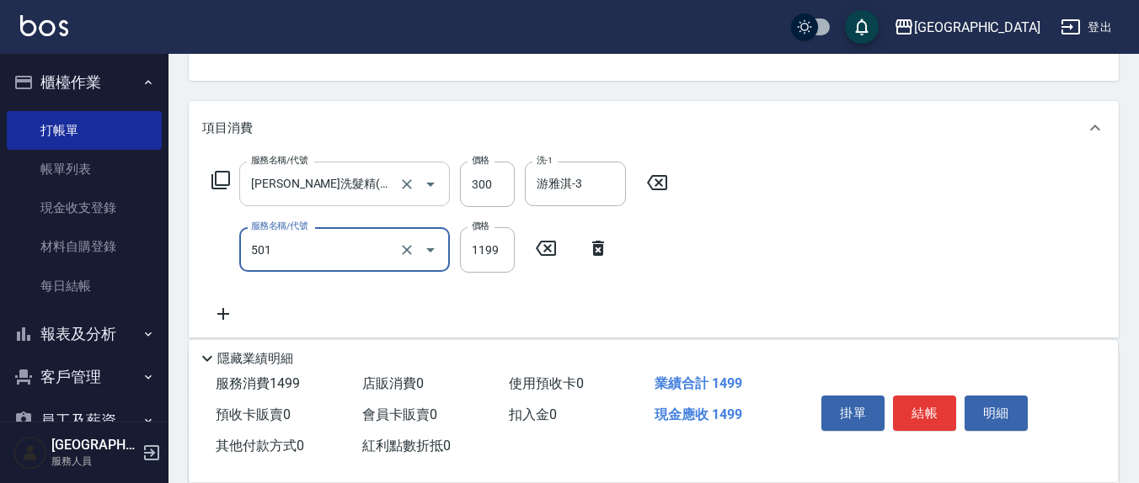
type input "染髮(501)"
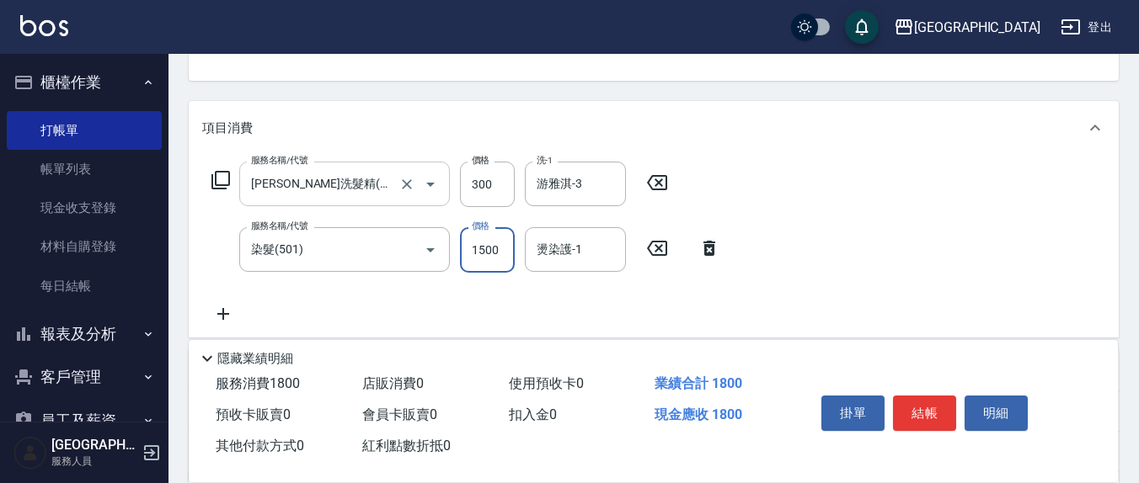
type input "1500"
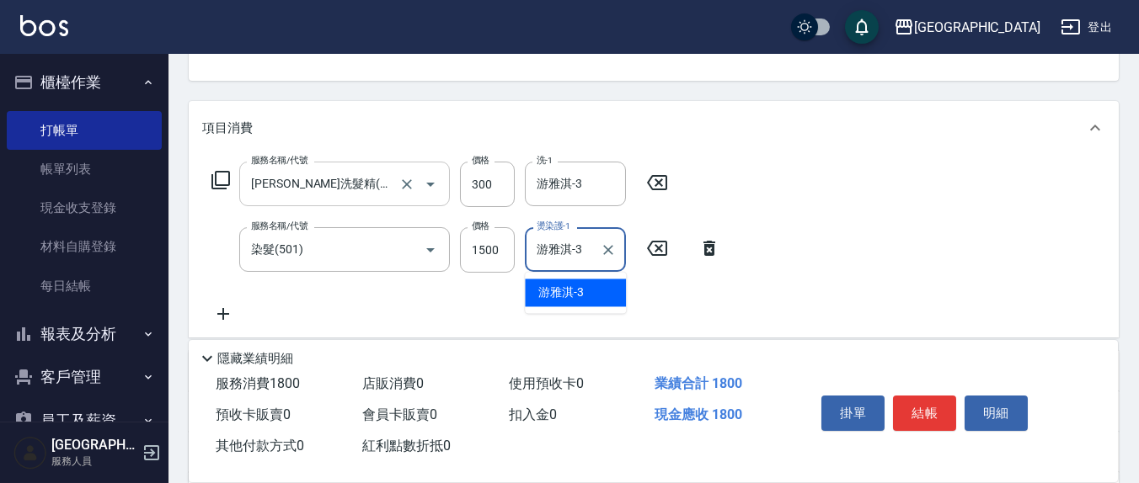
type input "游雅淇-3"
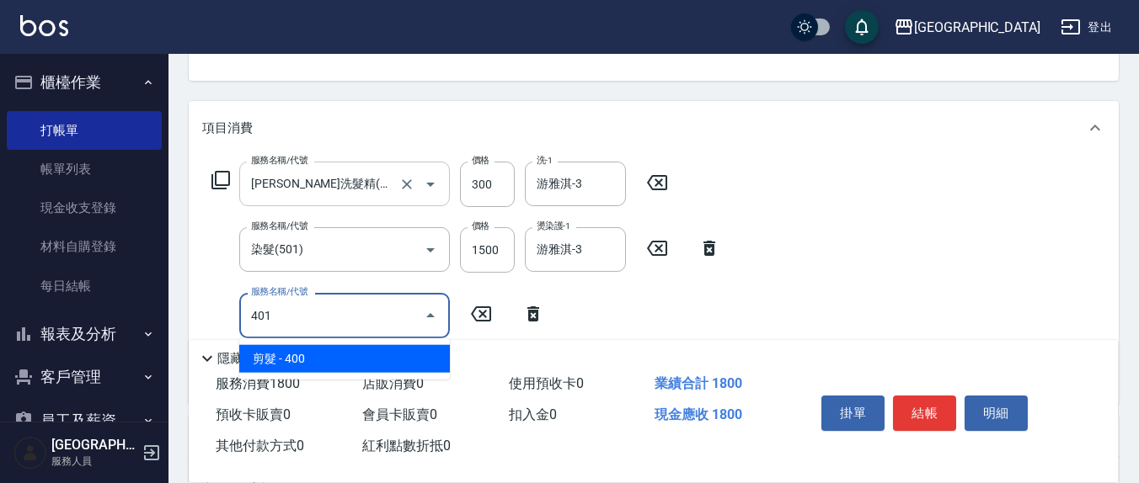
type input "剪髮(401)"
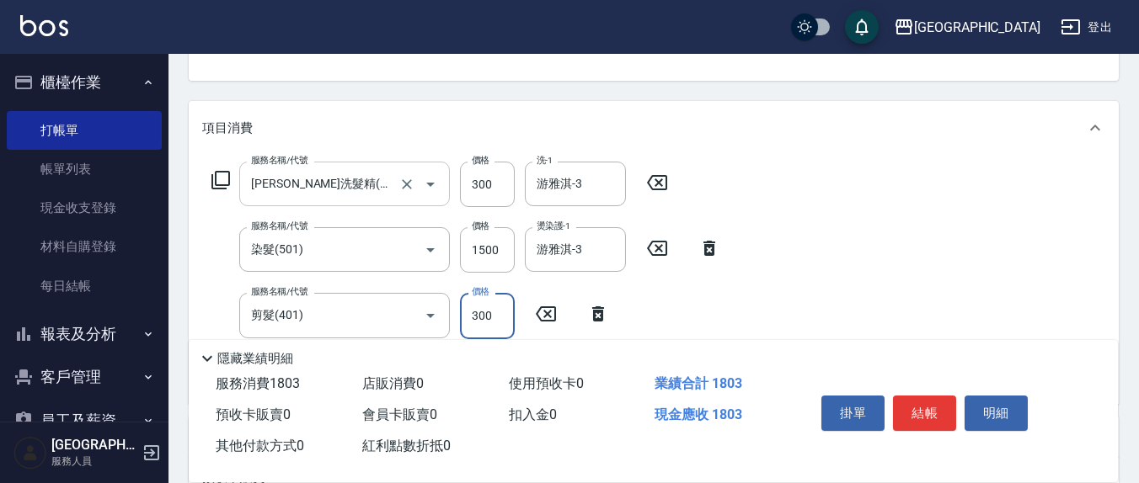
type input "300"
click at [572, 258] on input "游雅淇-3" at bounding box center [562, 249] width 61 height 29
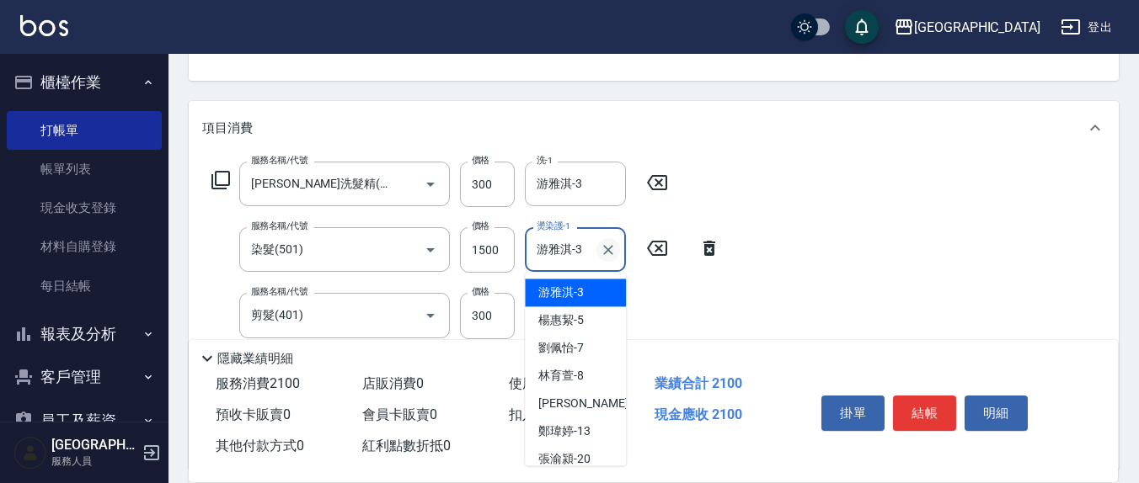
click at [607, 249] on icon "Clear" at bounding box center [608, 250] width 10 height 10
click at [545, 247] on input "燙染護-1" at bounding box center [575, 249] width 86 height 29
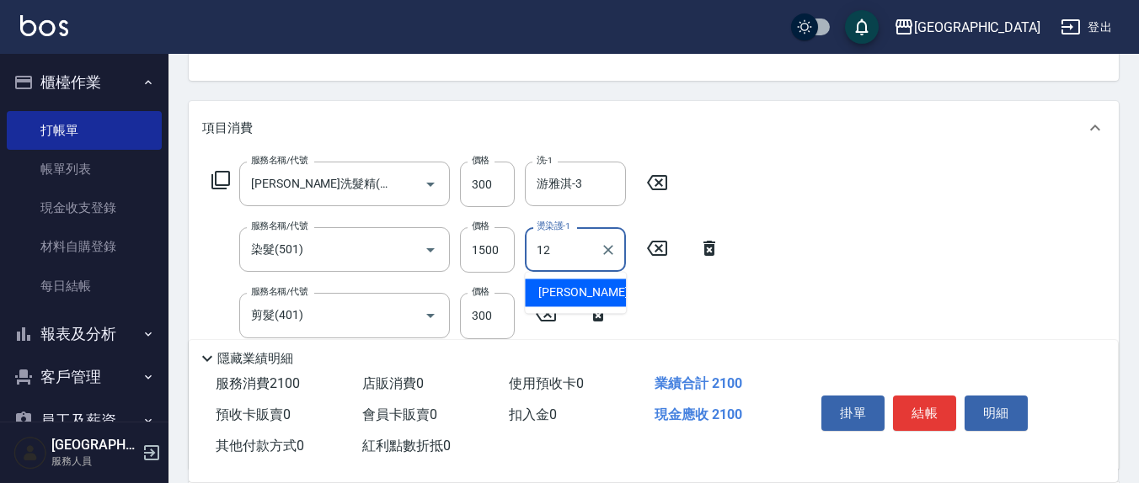
type input "[PERSON_NAME]-12"
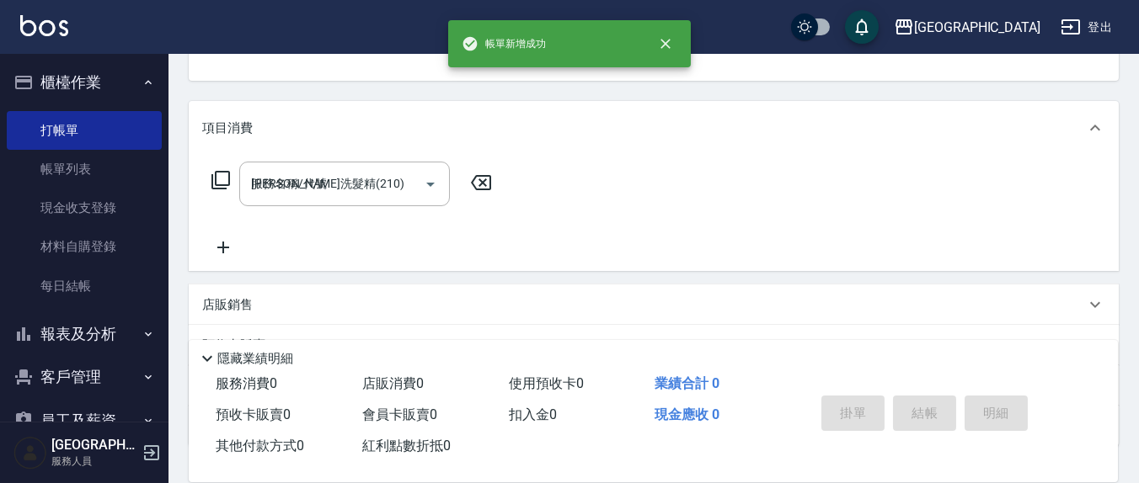
type input "[DATE] 15:38"
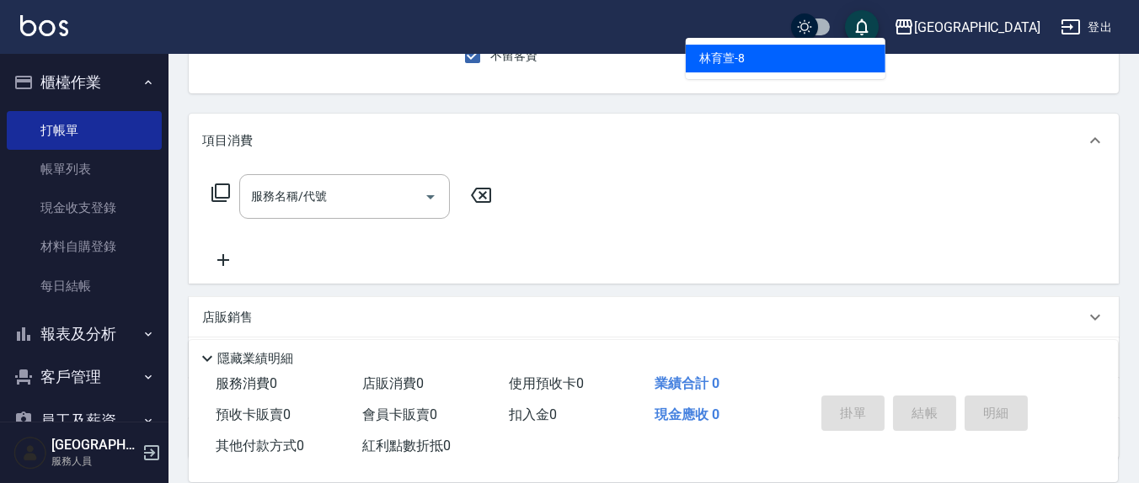
type input "林育萱-8"
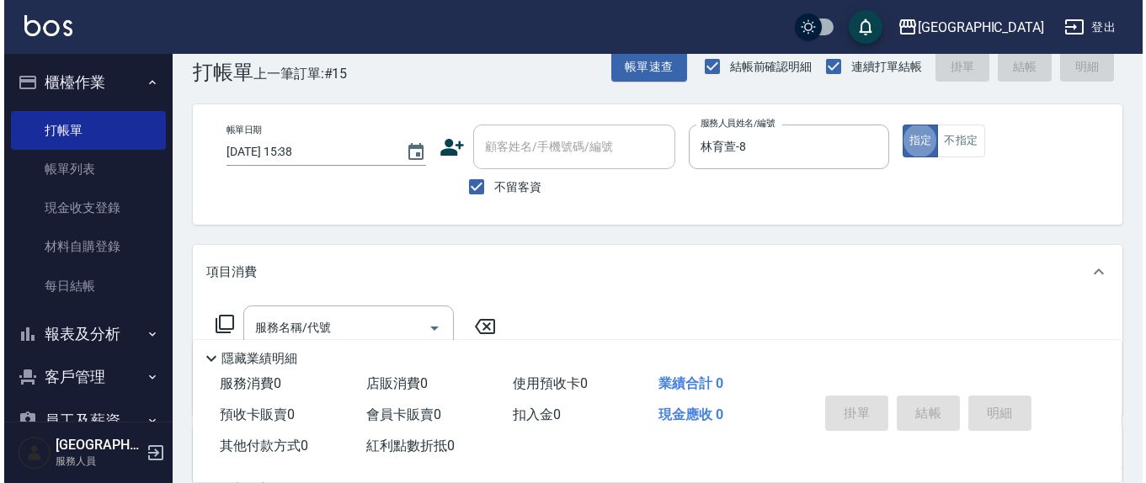
scroll to position [0, 0]
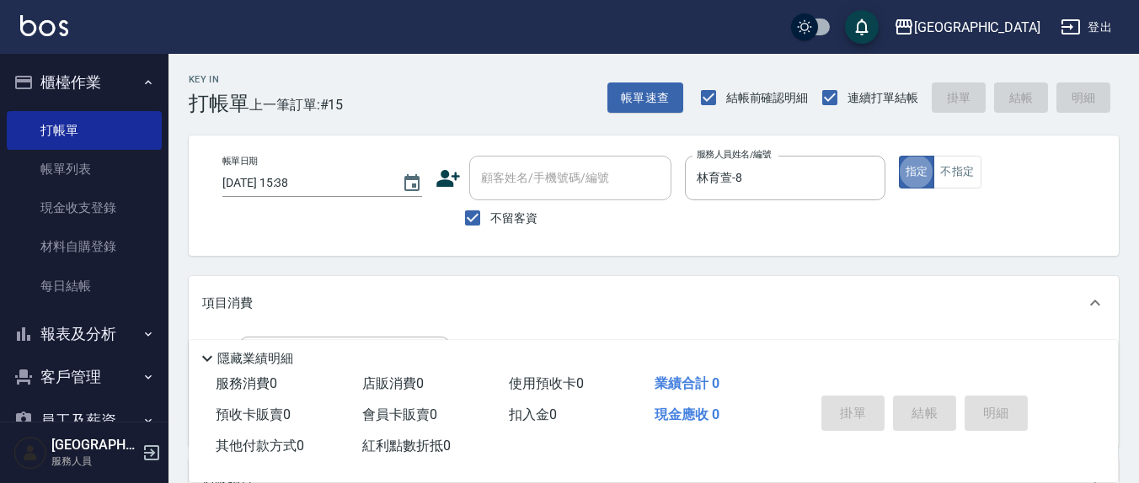
click at [510, 216] on span "不留客資" at bounding box center [513, 219] width 47 height 18
click at [490, 216] on input "不留客資" at bounding box center [472, 217] width 35 height 35
checkbox input "false"
click at [515, 186] on input "顧客姓名/手機號碼/編號" at bounding box center [558, 177] width 162 height 29
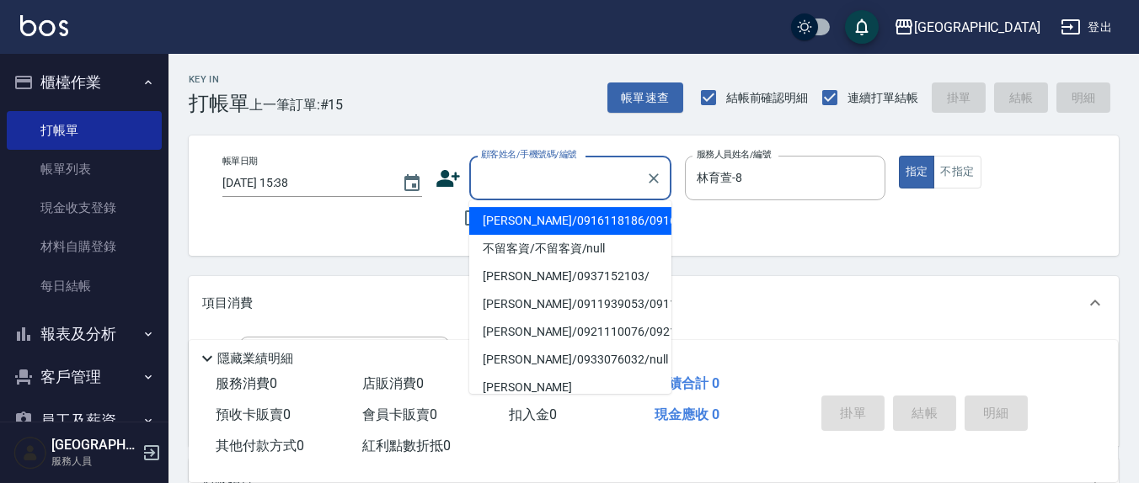
click at [440, 194] on div "顧客姓名/手機號碼/編號 顧客姓名/手機號碼/編號" at bounding box center [553, 178] width 236 height 45
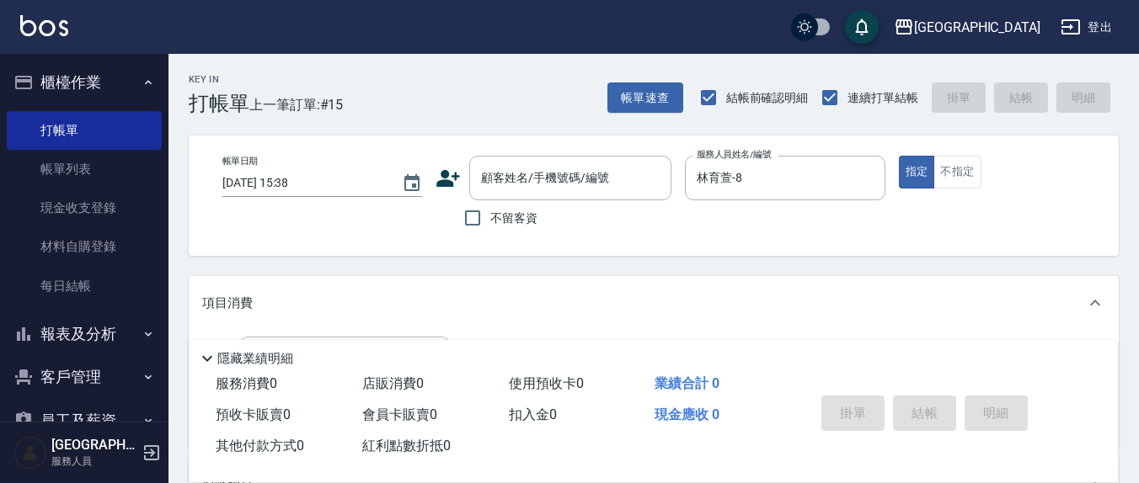
click at [449, 182] on icon at bounding box center [449, 178] width 24 height 17
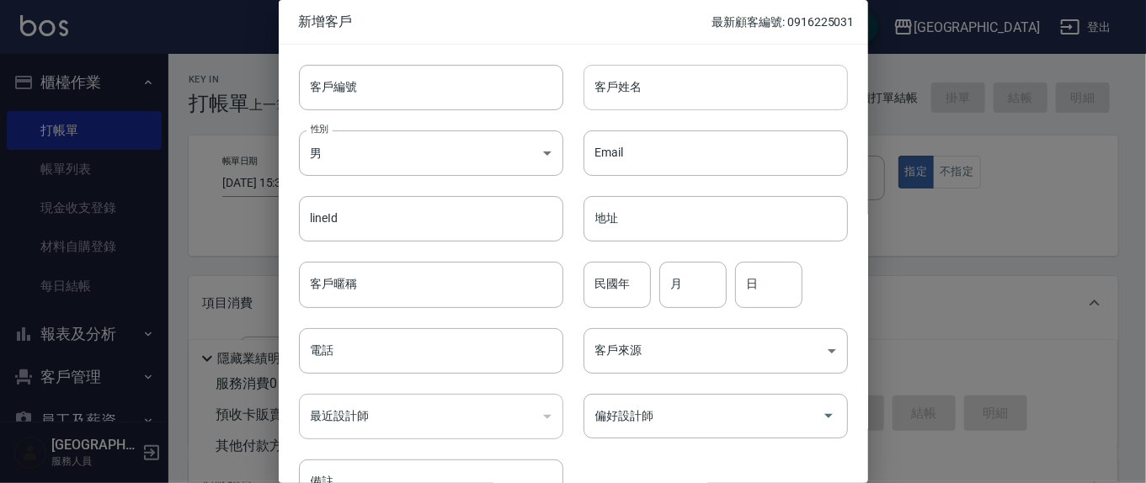
click at [664, 91] on input "客戶姓名" at bounding box center [716, 87] width 264 height 45
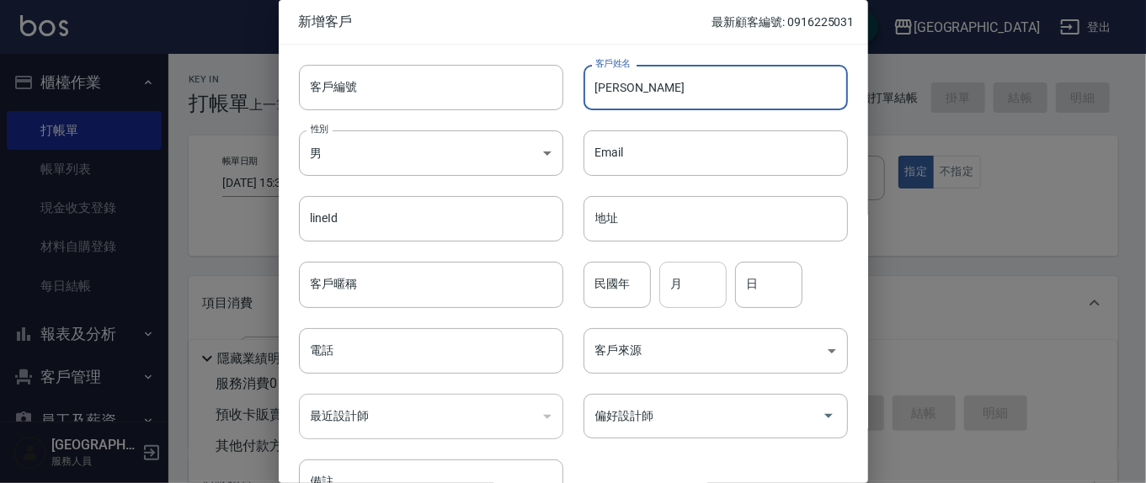
type input "[PERSON_NAME]"
click at [659, 299] on input "月" at bounding box center [692, 284] width 67 height 45
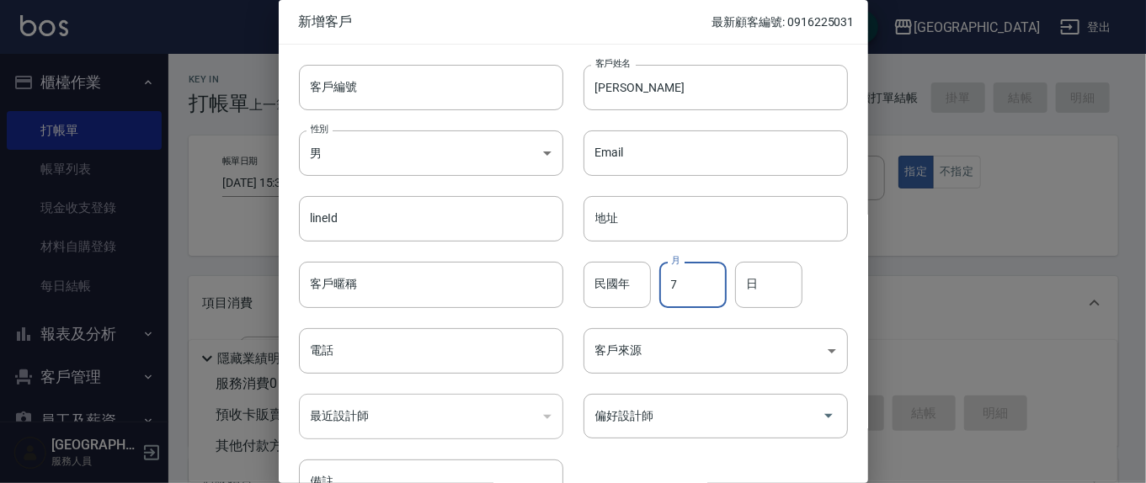
type input "7"
type input "27"
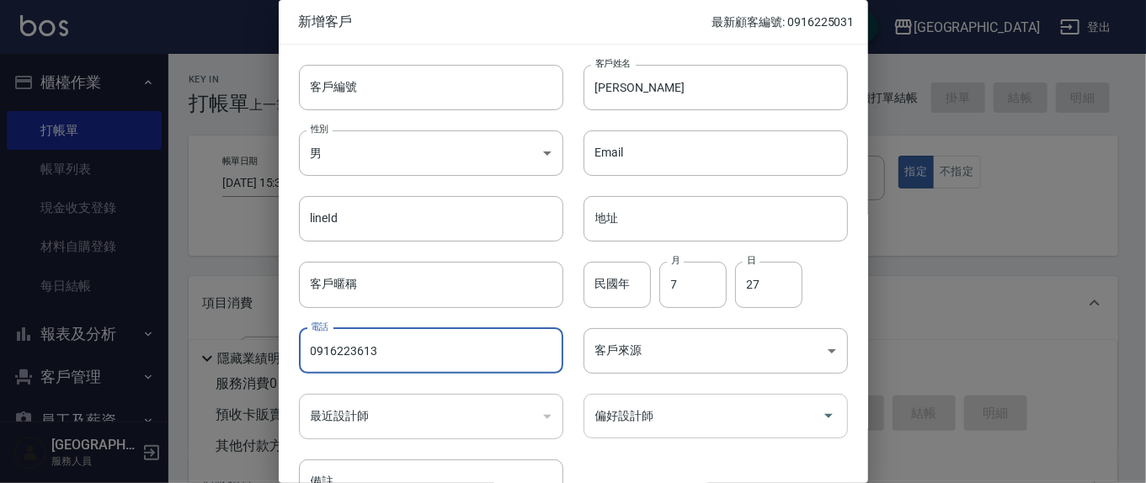
type input "0916223613"
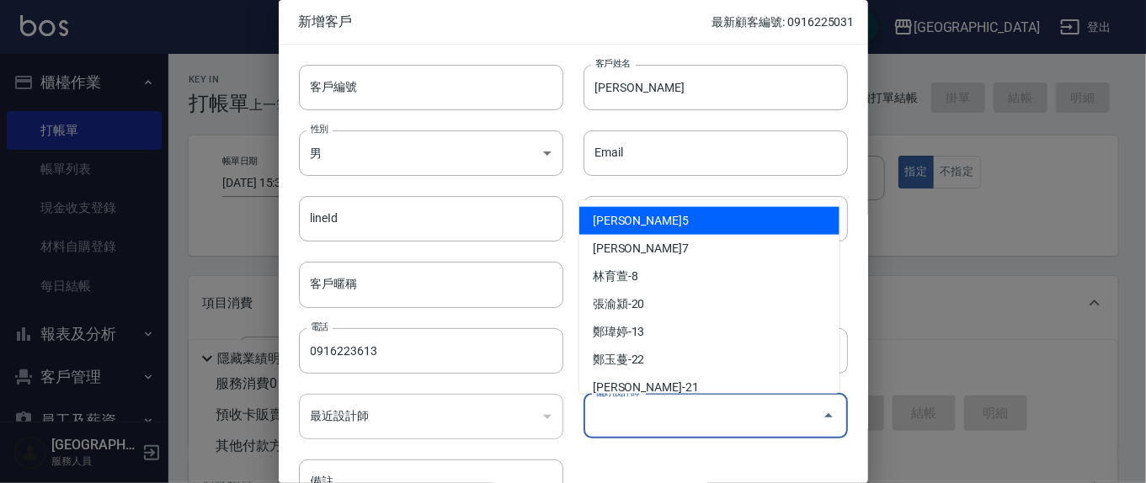
click at [649, 420] on input "偏好設計師" at bounding box center [703, 416] width 224 height 29
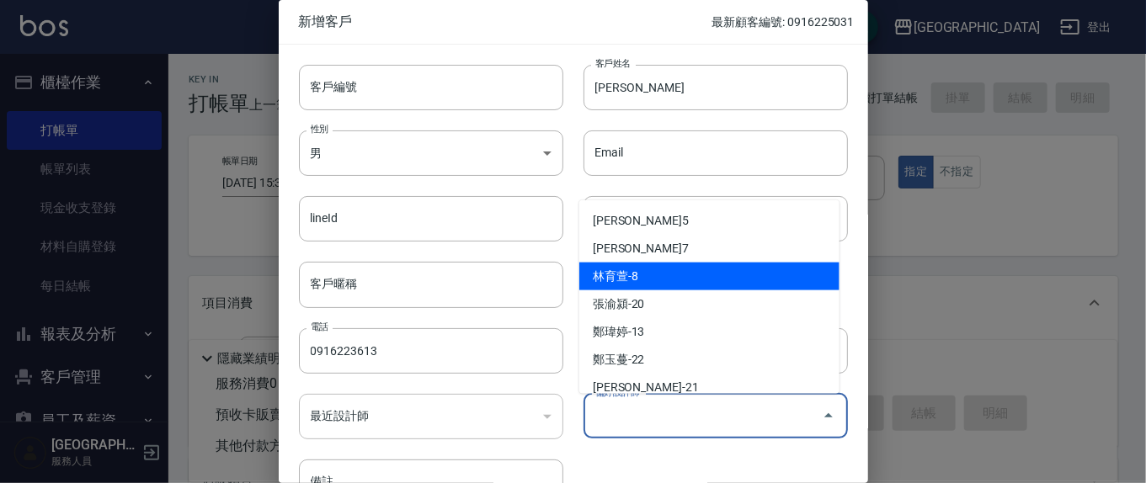
click at [681, 278] on li "林育萱-8" at bounding box center [709, 277] width 260 height 28
type input "林育萱"
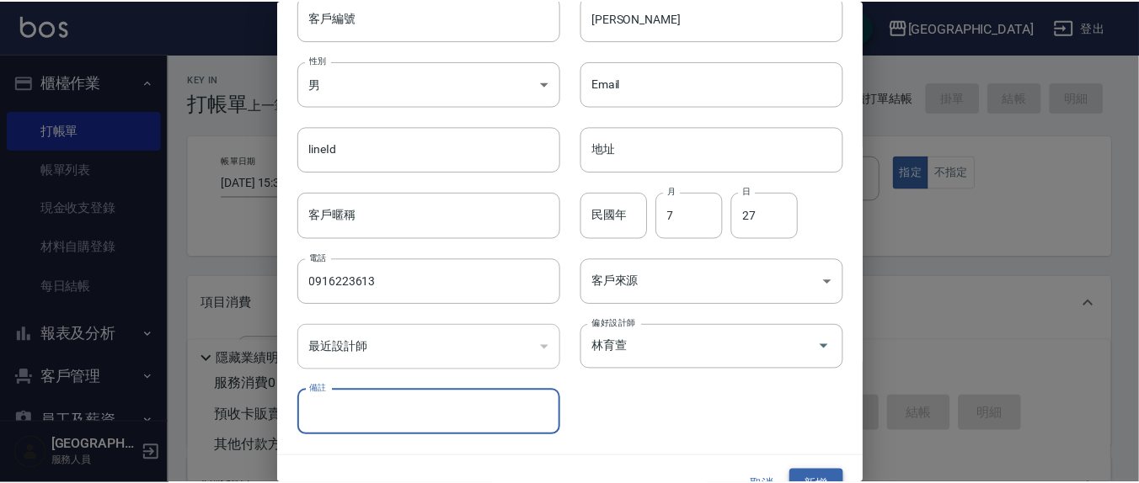
scroll to position [99, 0]
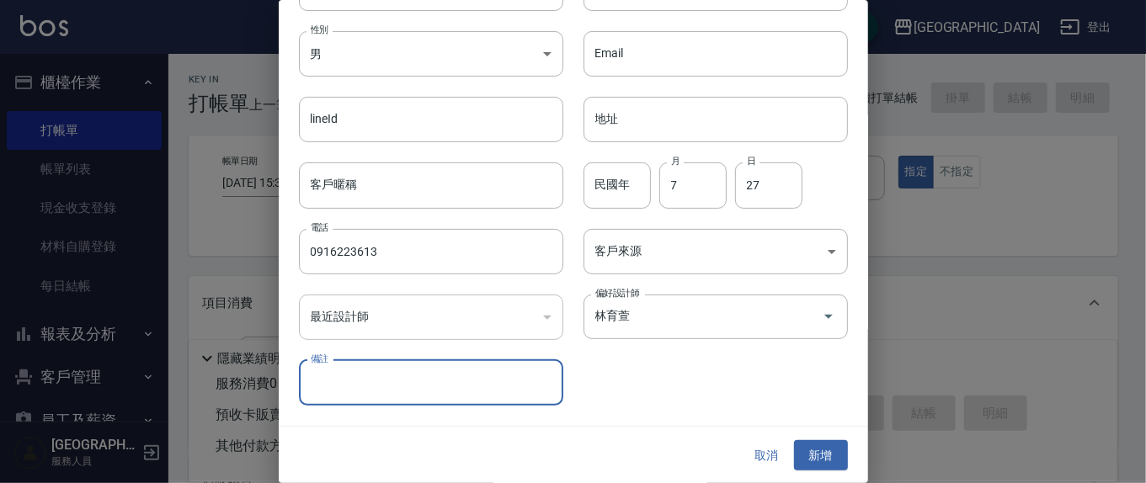
click at [814, 450] on button "新增" at bounding box center [821, 455] width 54 height 31
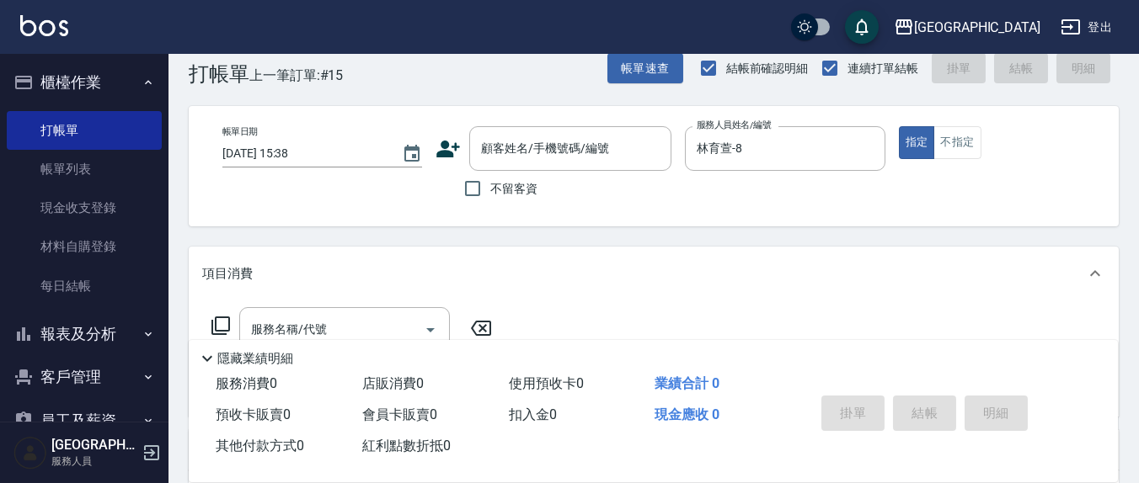
scroll to position [0, 0]
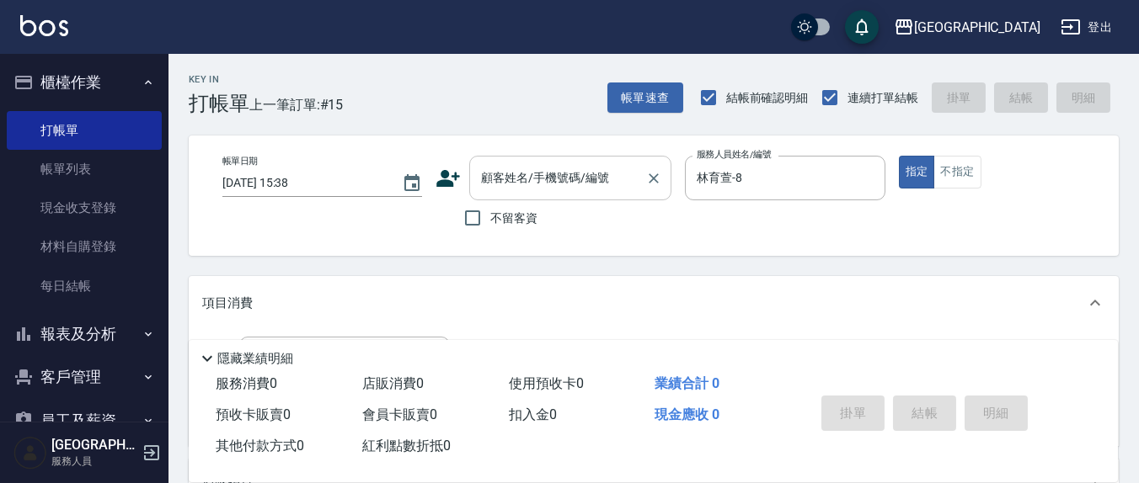
click at [550, 177] on input "顧客姓名/手機號碼/編號" at bounding box center [558, 177] width 162 height 29
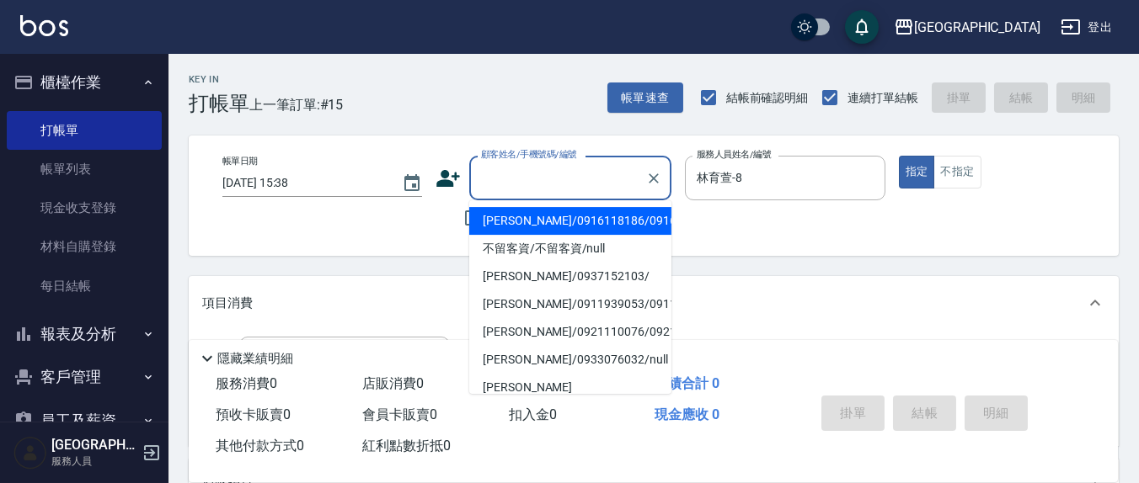
drag, startPoint x: 532, startPoint y: 229, endPoint x: 361, endPoint y: 230, distance: 171.0
click at [363, 235] on body "上越新廟口 登出 櫃檯作業 打帳單 帳單列表 現金收支登錄 材料自購登錄 每日結帳 報表及分析 報表目錄 店家區間累計表 店家日報表 互助日報表 互助月報表 …" at bounding box center [569, 410] width 1139 height 821
click at [361, 230] on div "帳單日期 [DATE] 15:38 顧客姓名/手機號碼/編號 顧客姓名/手機號碼/編號 不留客資 服務人員姓名/編號 [PERSON_NAME]-8 服務人員…" at bounding box center [653, 196] width 889 height 80
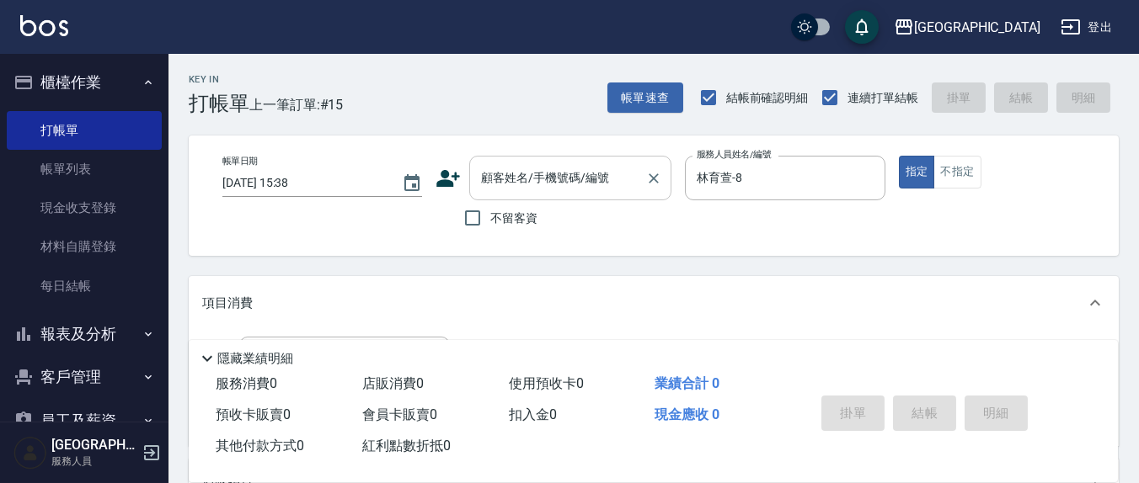
click at [586, 203] on div "不留客資" at bounding box center [553, 217] width 236 height 35
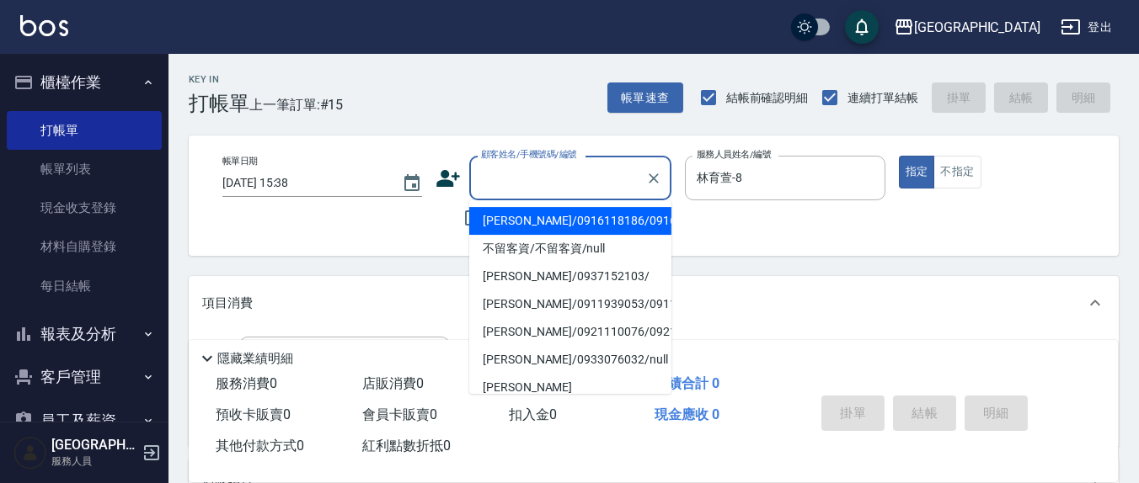
click at [575, 170] on div "顧客姓名/手機號碼/編號 顧客姓名/手機號碼/編號" at bounding box center [570, 178] width 202 height 45
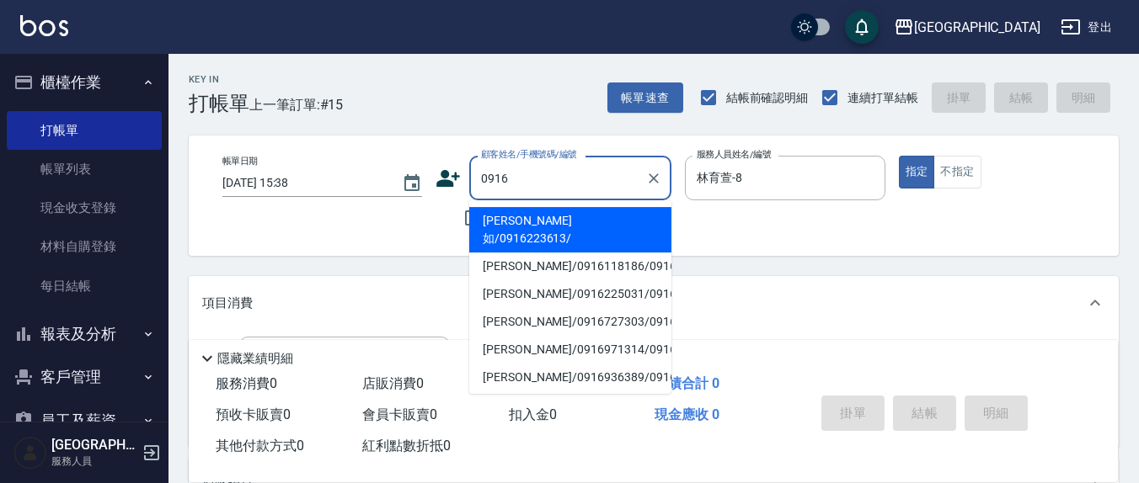
click at [518, 233] on li "[PERSON_NAME]如/0916223613/" at bounding box center [570, 229] width 202 height 45
type input "[PERSON_NAME]如/0916223613/"
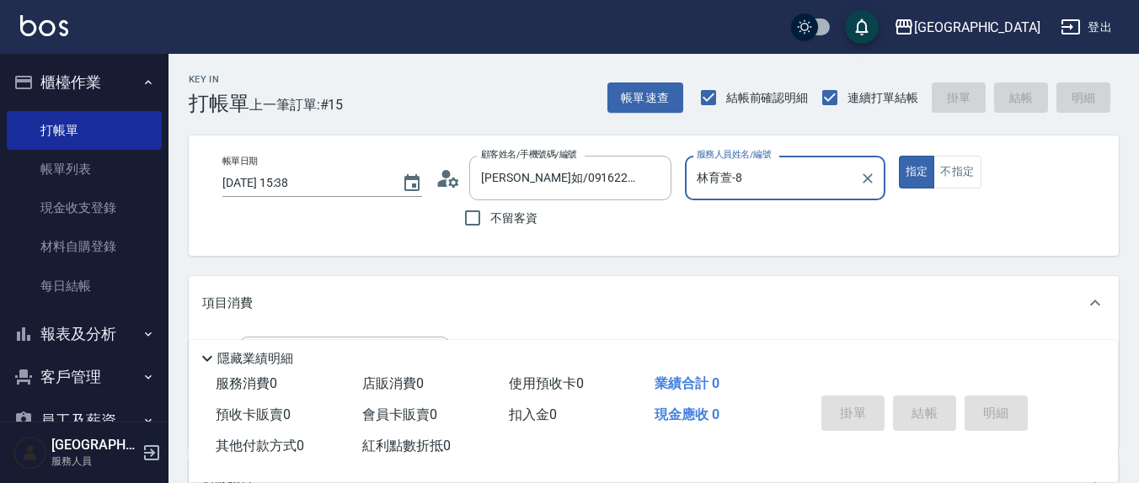
scroll to position [175, 0]
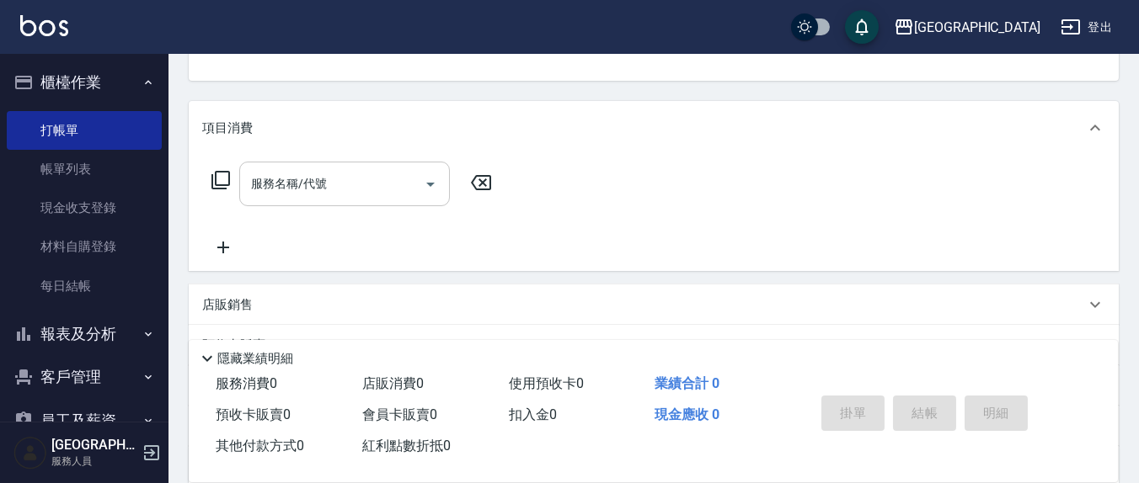
click at [328, 198] on input "服務名稱/代號" at bounding box center [332, 183] width 170 height 29
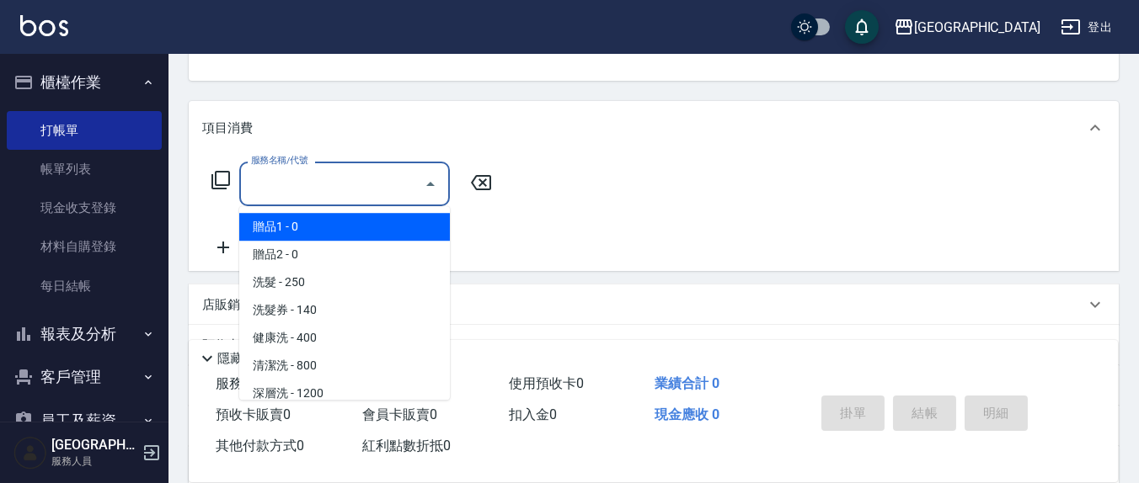
click at [332, 168] on div "服務名稱/代號" at bounding box center [344, 184] width 211 height 45
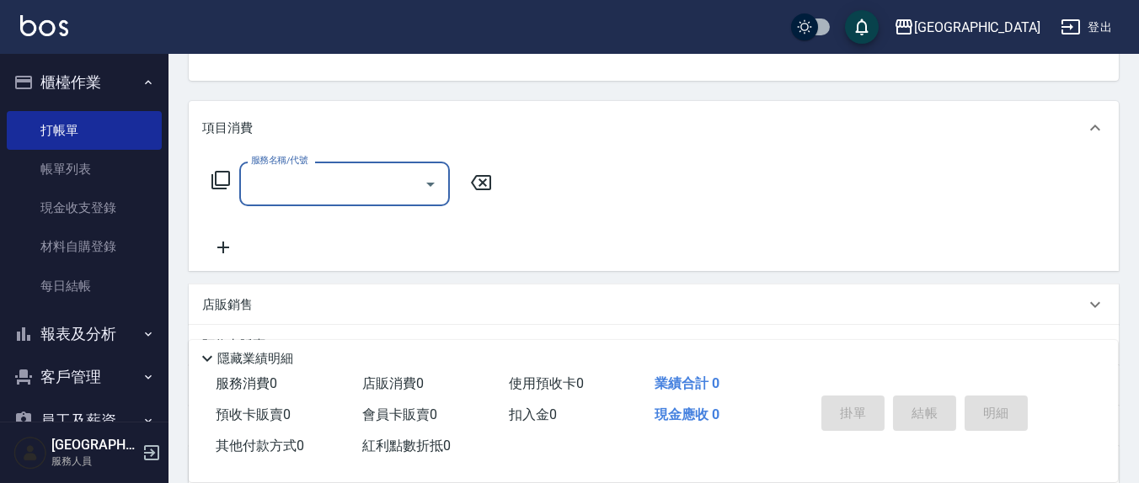
type input "3"
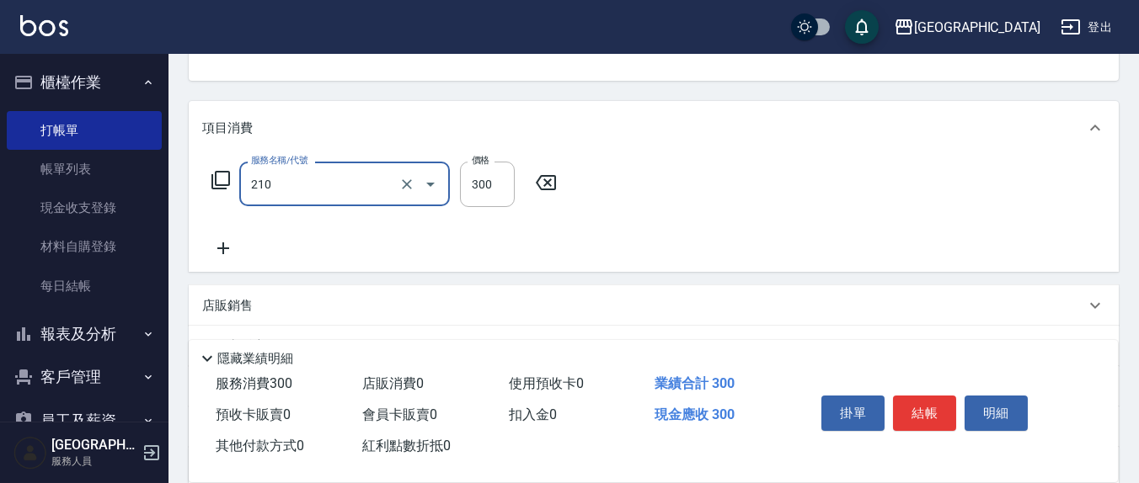
type input "[PERSON_NAME]洗髮精(210)"
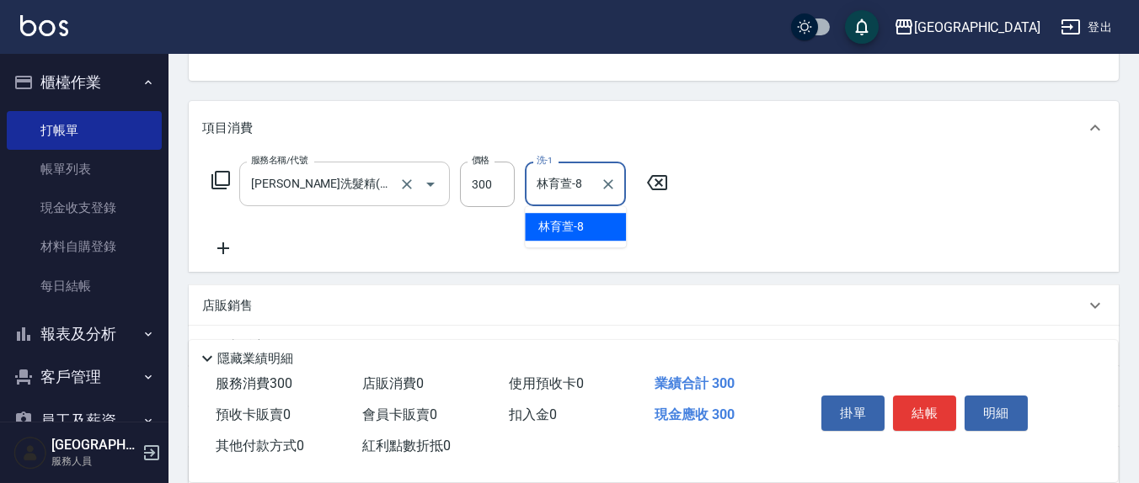
type input "林育萱-8"
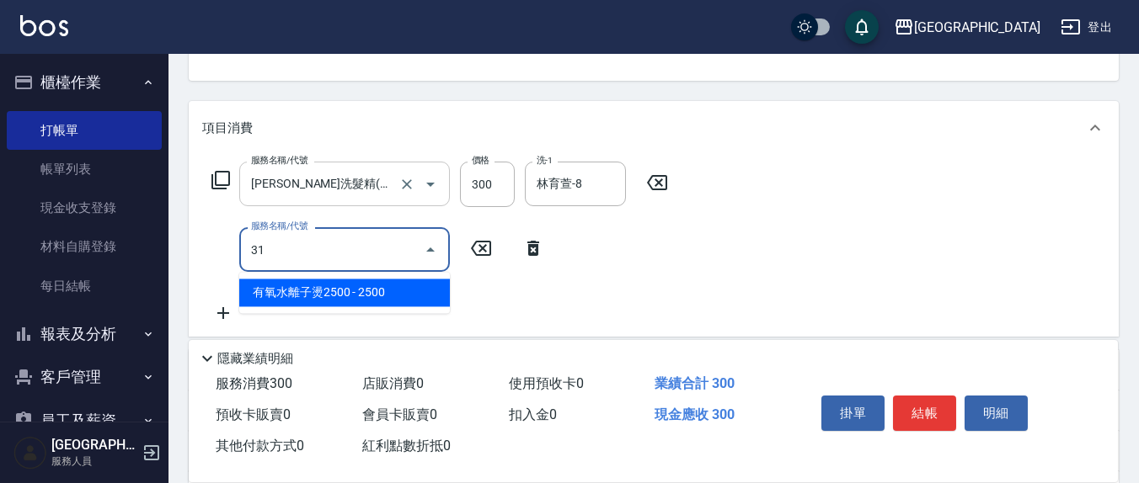
type input "3"
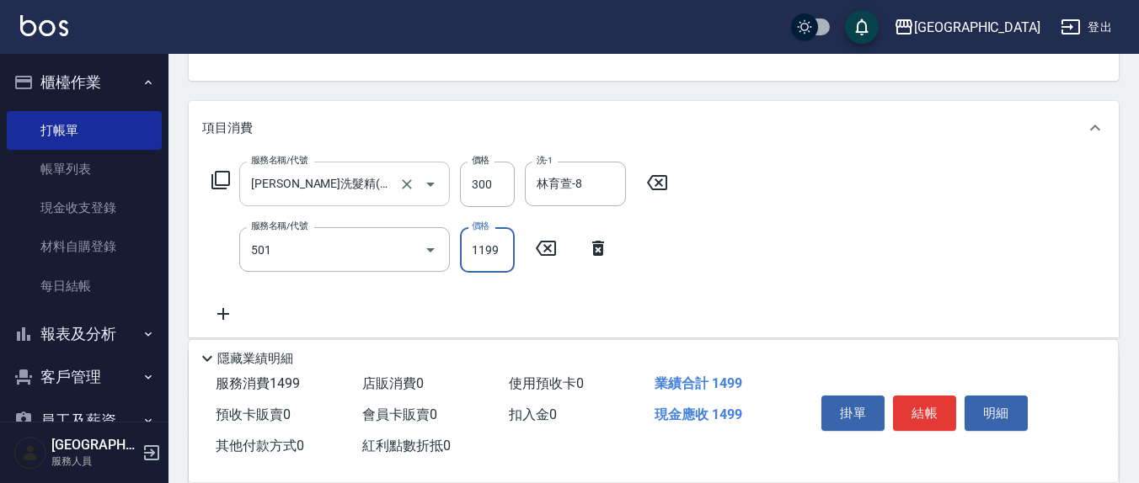
type input "染髮(501)"
type input "1299"
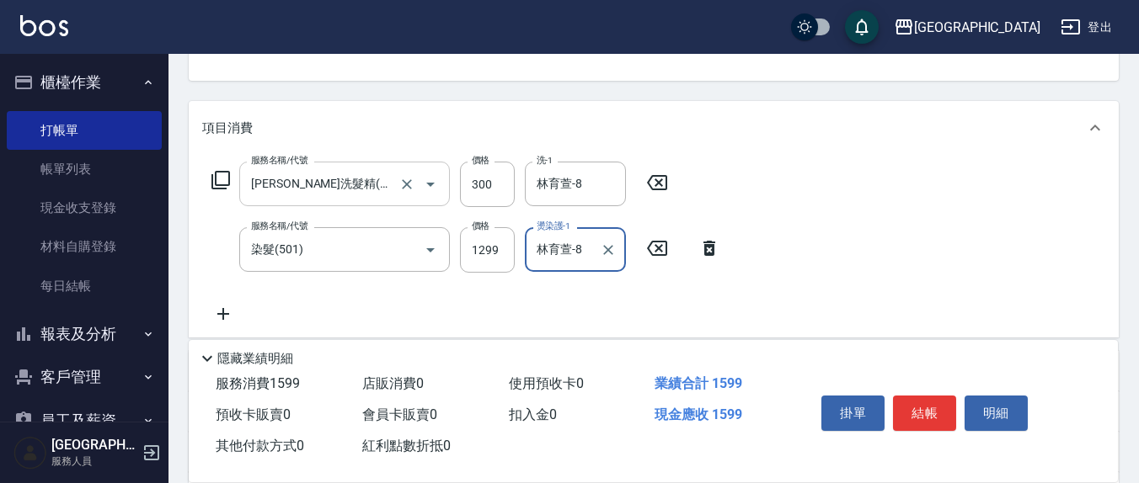
type input "林育萱-8"
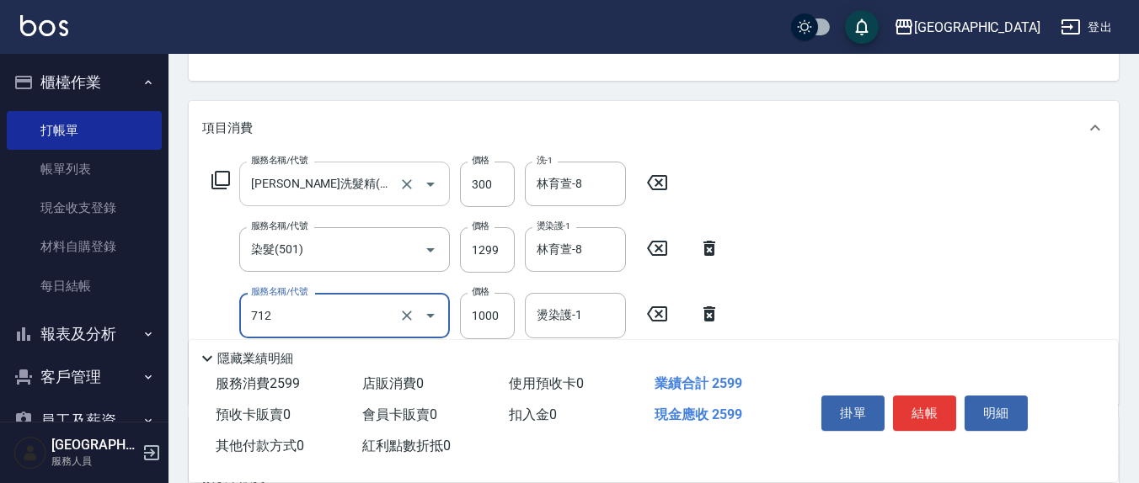
type input "伊蘭洋甘菊1000(712)"
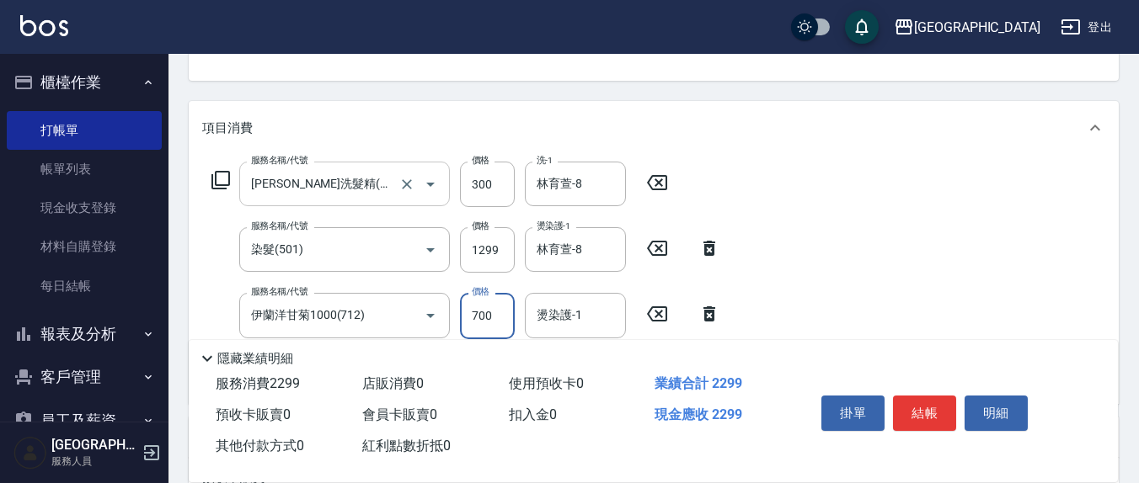
type input "700"
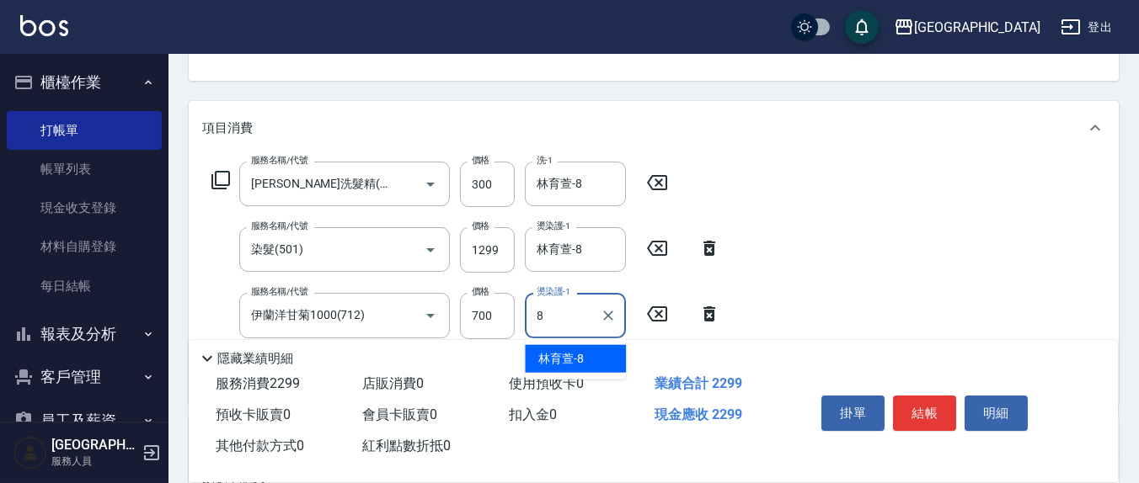
type input "林育萱-8"
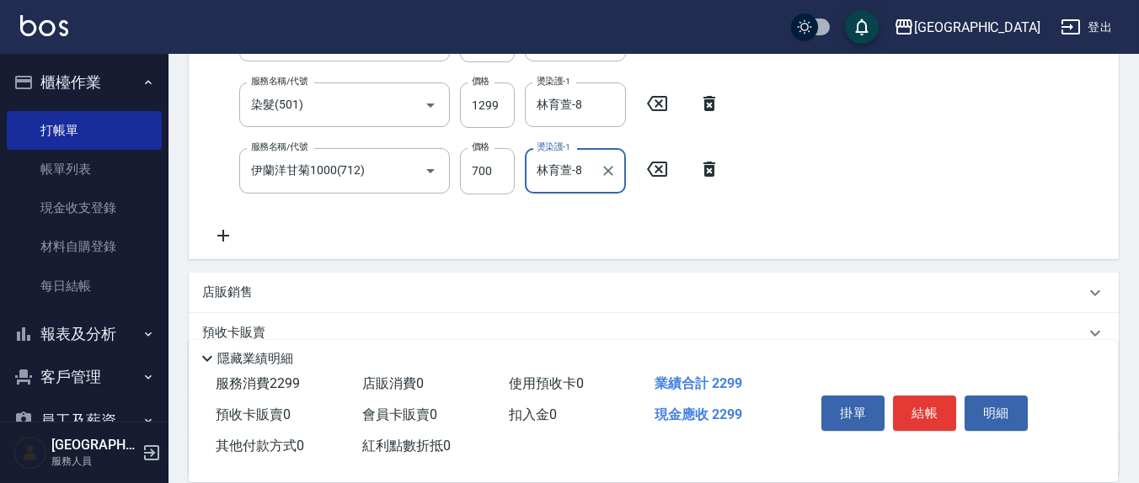
scroll to position [350, 0]
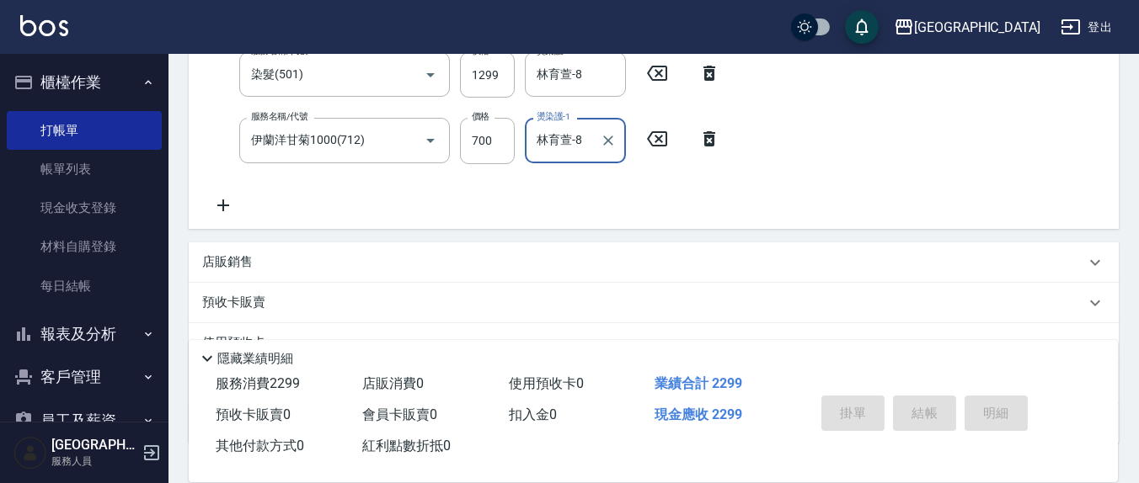
type input "[DATE] 15:44"
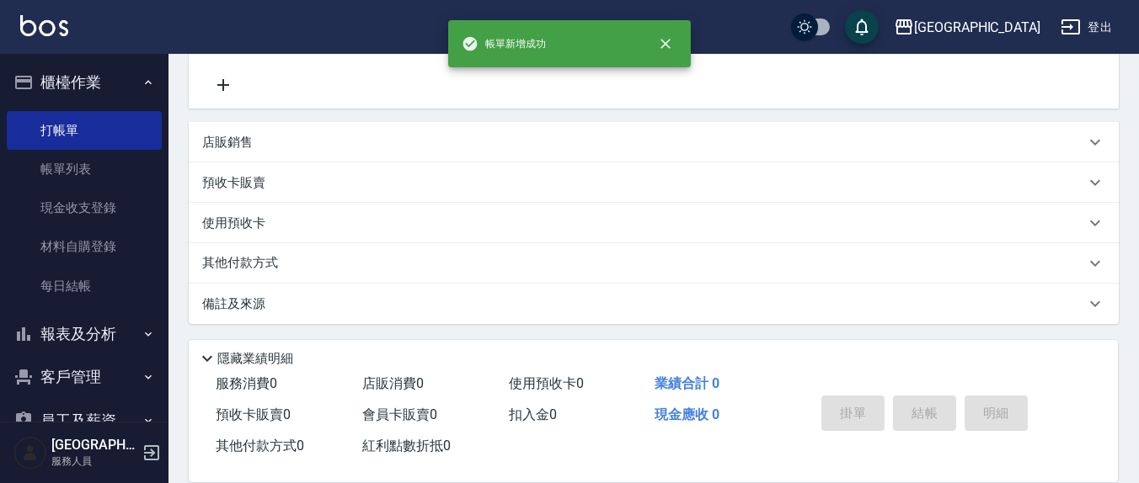
scroll to position [0, 0]
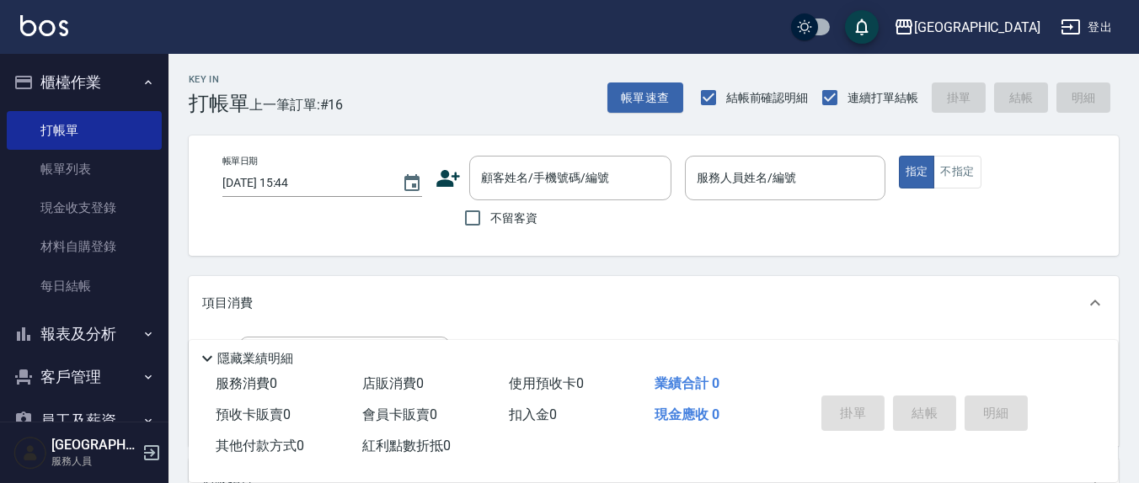
drag, startPoint x: 511, startPoint y: 220, endPoint x: 521, endPoint y: 218, distance: 10.2
click at [508, 220] on span "不留客資" at bounding box center [513, 219] width 47 height 18
click at [490, 220] on input "不留客資" at bounding box center [472, 217] width 35 height 35
checkbox input "true"
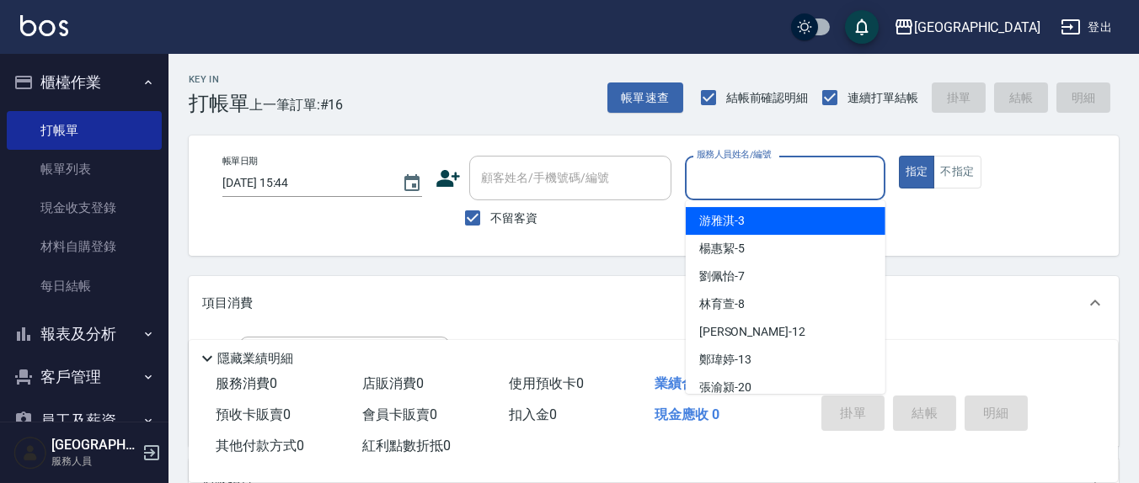
click at [718, 188] on input "服務人員姓名/編號" at bounding box center [784, 177] width 184 height 29
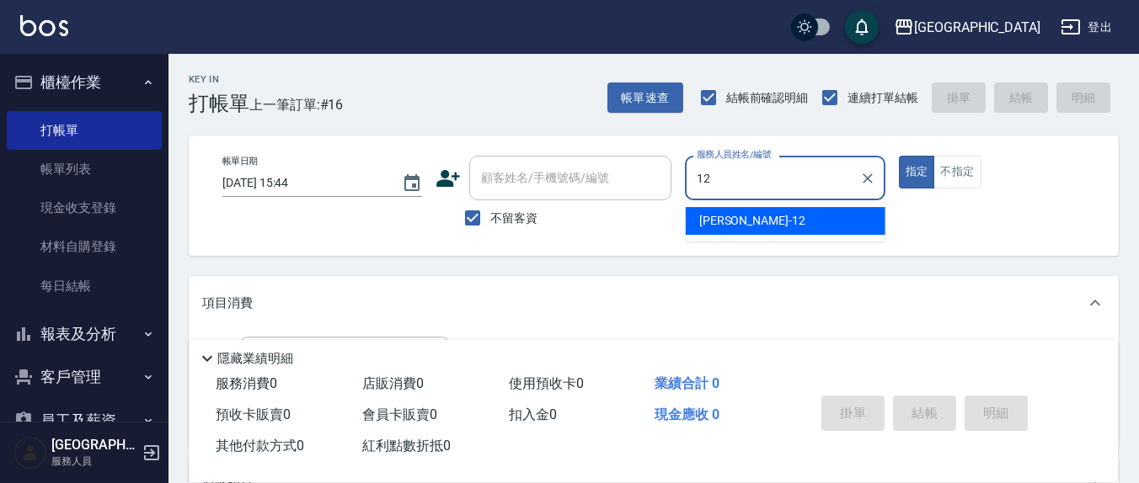
type input "[PERSON_NAME]-12"
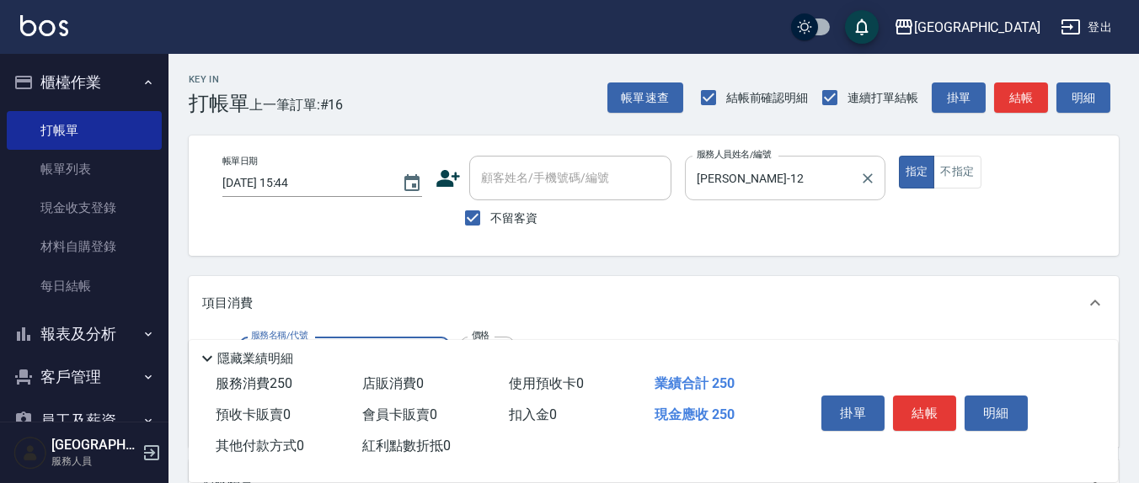
type input "洗髮(201)"
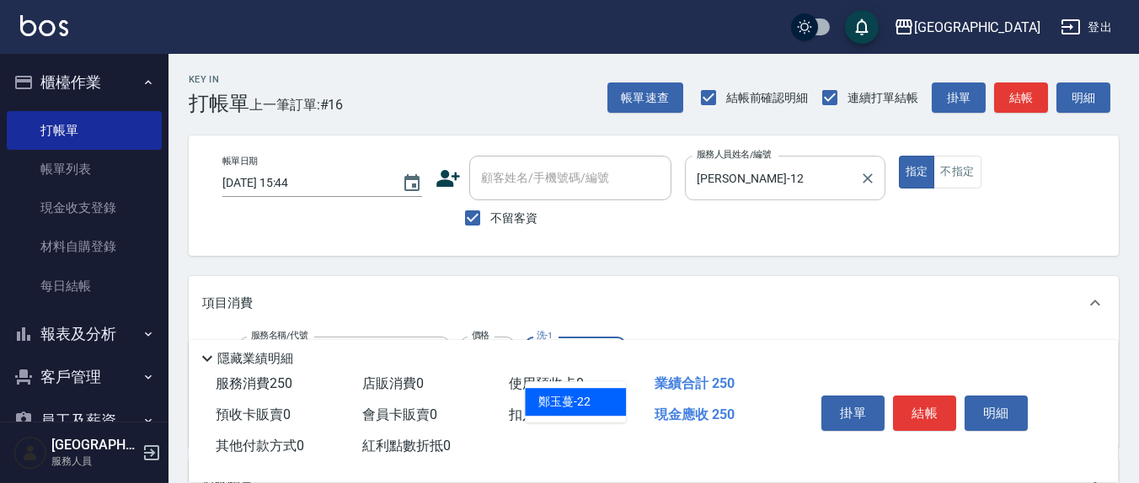
type input "鄭玉蔓-22"
type input "剪髮(401)"
type input "350"
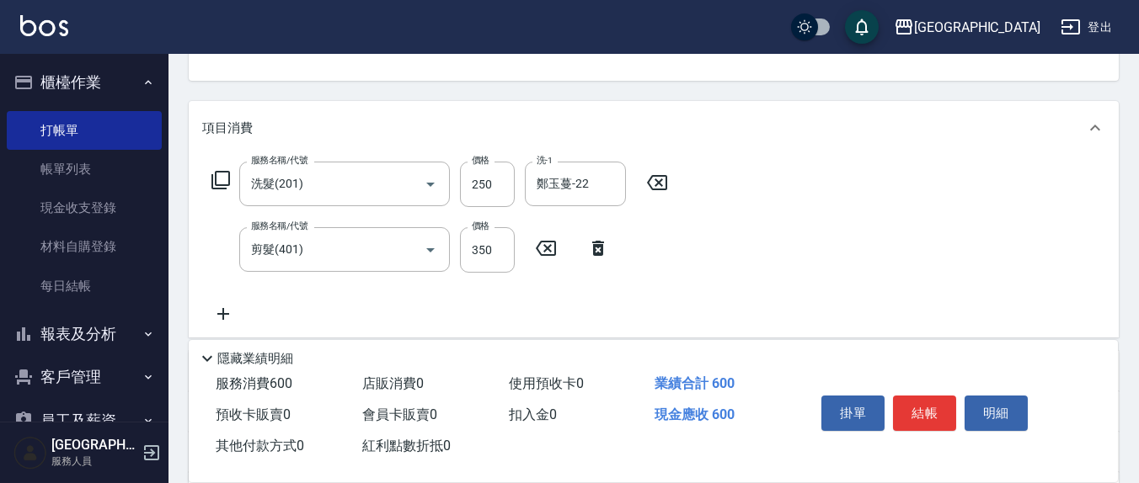
click at [664, 275] on div "服務名稱/代號 洗髮(201) 服務名稱/代號 價格 250 價格 洗-1 [PERSON_NAME]-22 洗-1 服務名稱/代號 剪髮(401) 服務名稱…" at bounding box center [440, 243] width 476 height 163
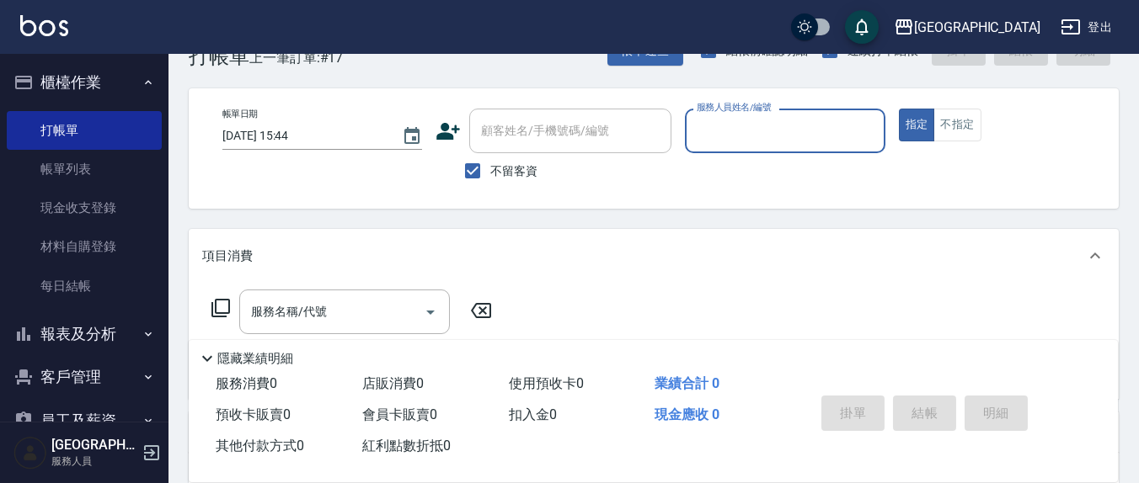
scroll to position [0, 0]
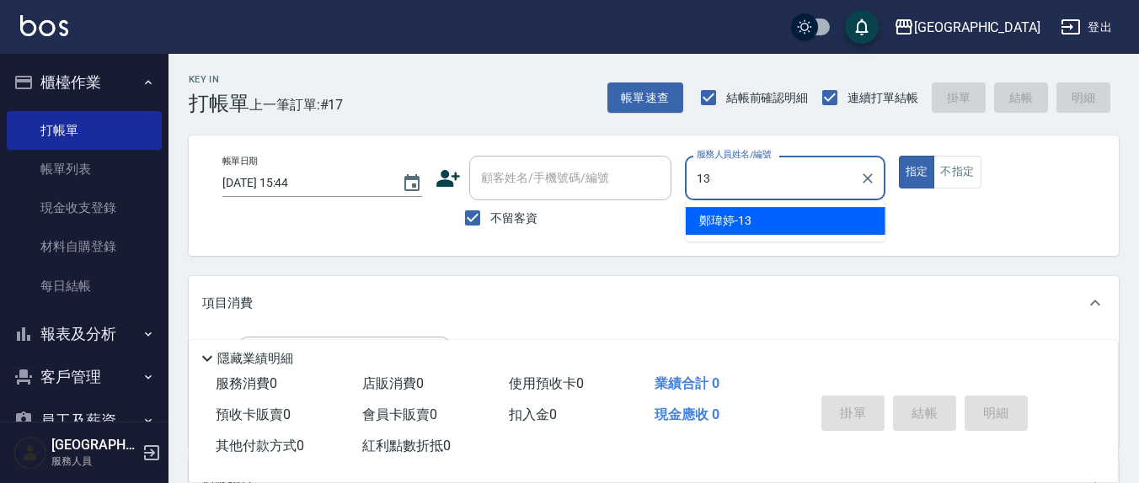
type input "鄭瑋婷-13"
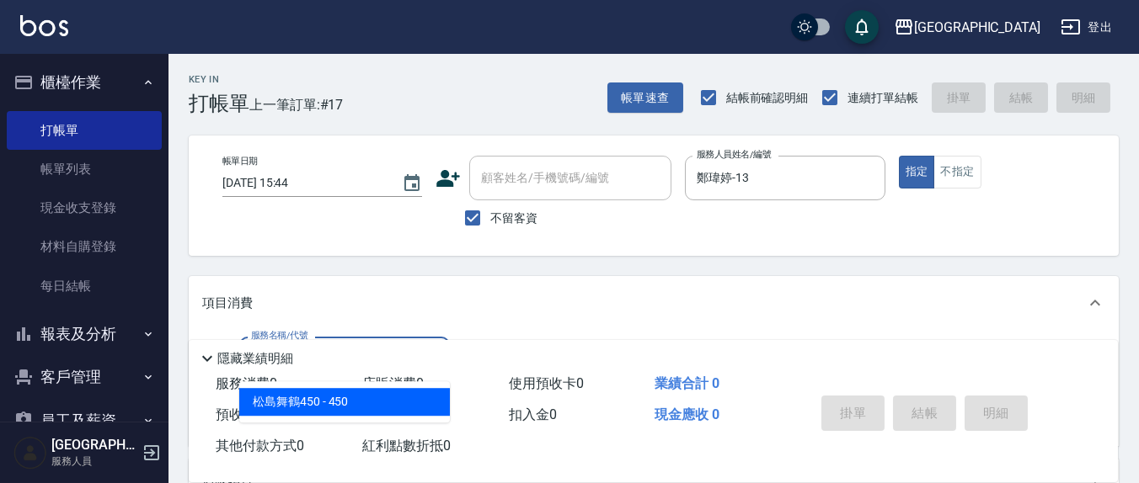
type input "4"
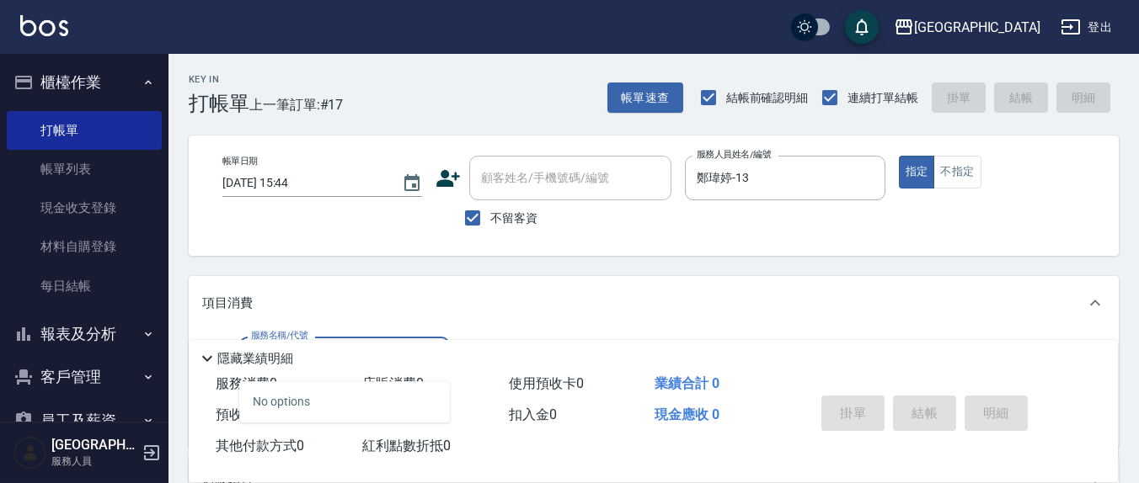
type input "4"
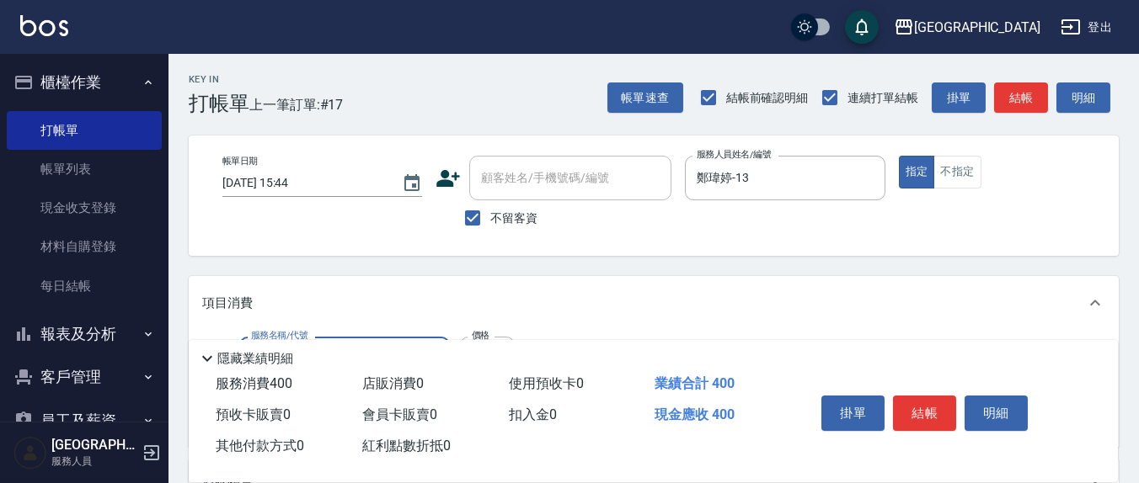
type input "剪髮(401)"
type input "200"
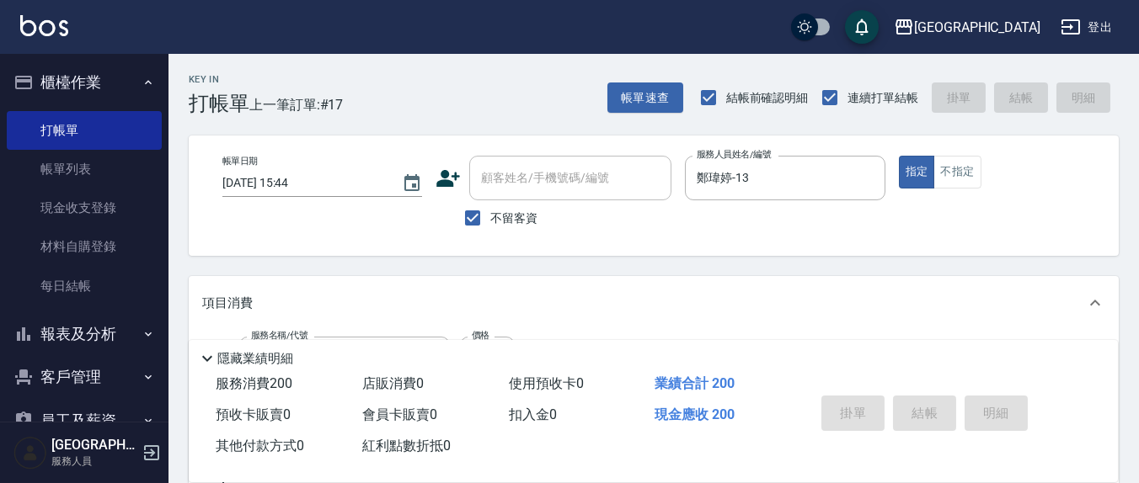
type input "[DATE] 15:45"
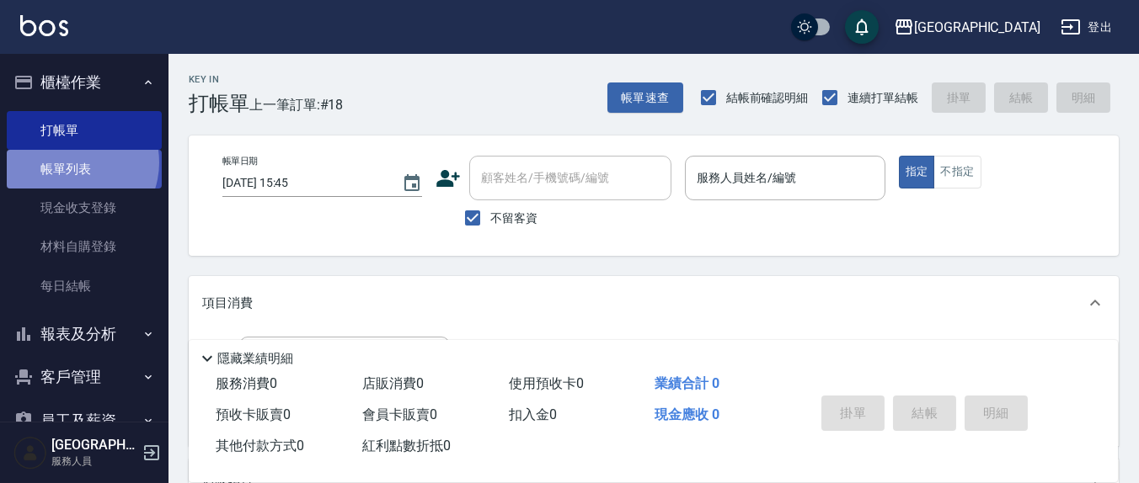
click at [72, 163] on link "帳單列表" at bounding box center [84, 169] width 155 height 39
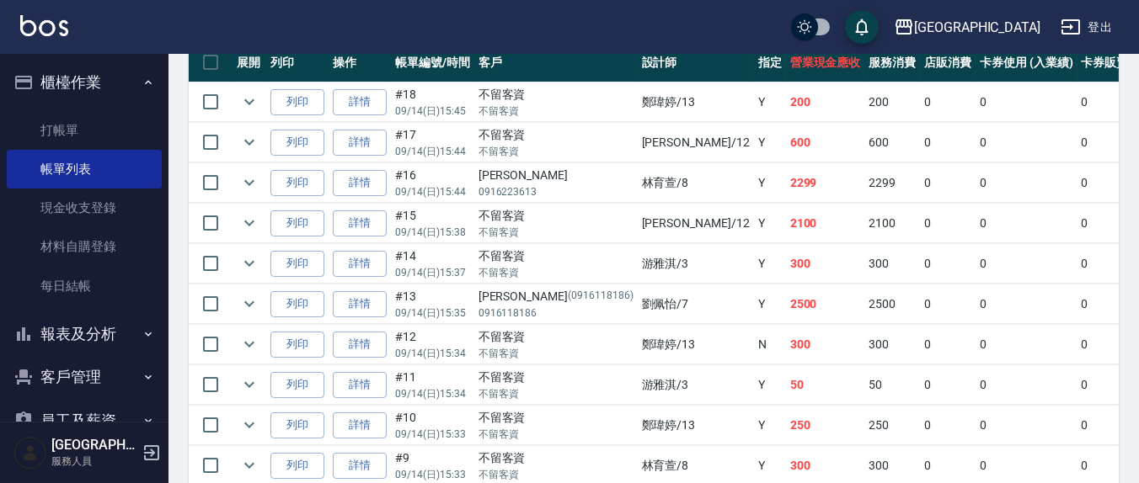
scroll to position [432, 0]
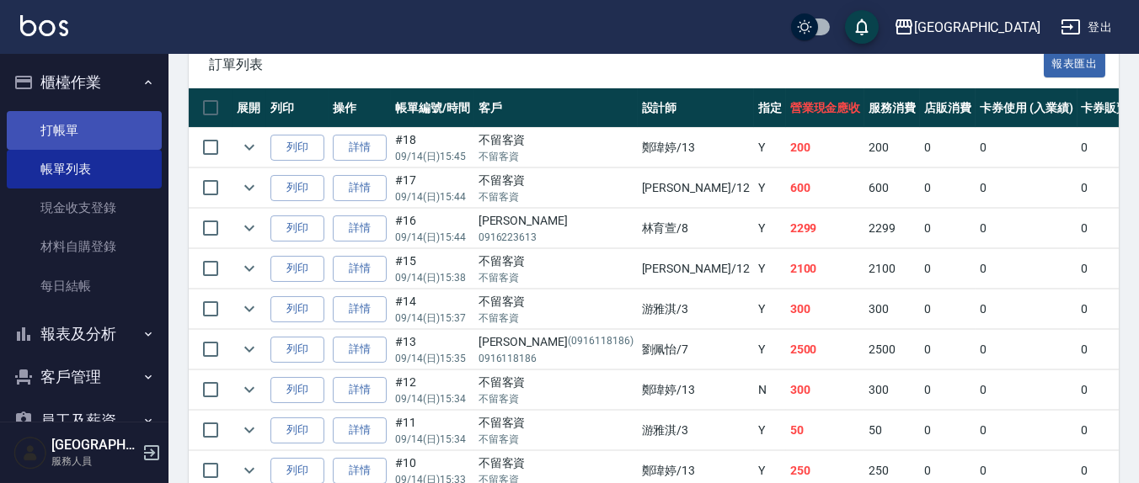
click at [56, 130] on link "打帳單" at bounding box center [84, 130] width 155 height 39
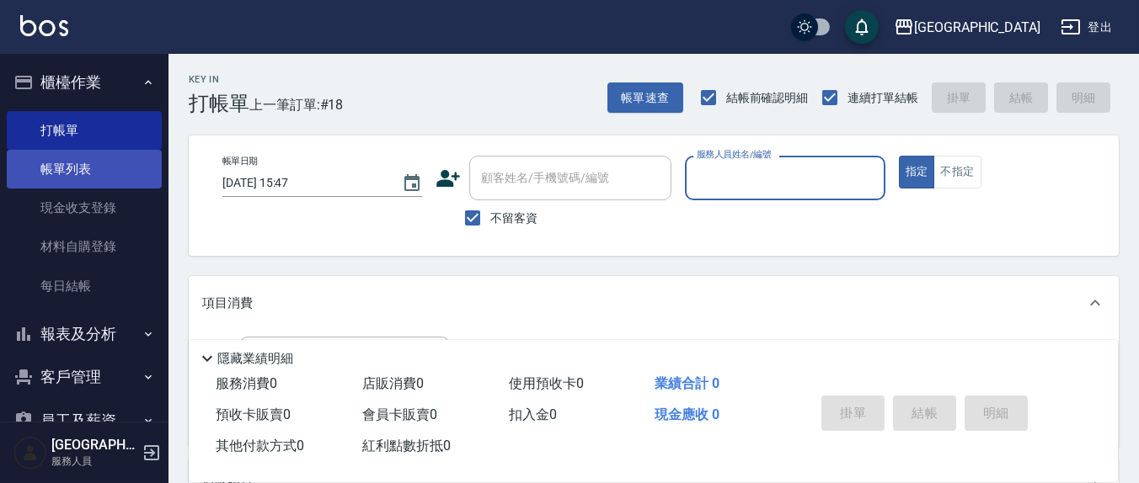
click at [81, 173] on link "帳單列表" at bounding box center [84, 169] width 155 height 39
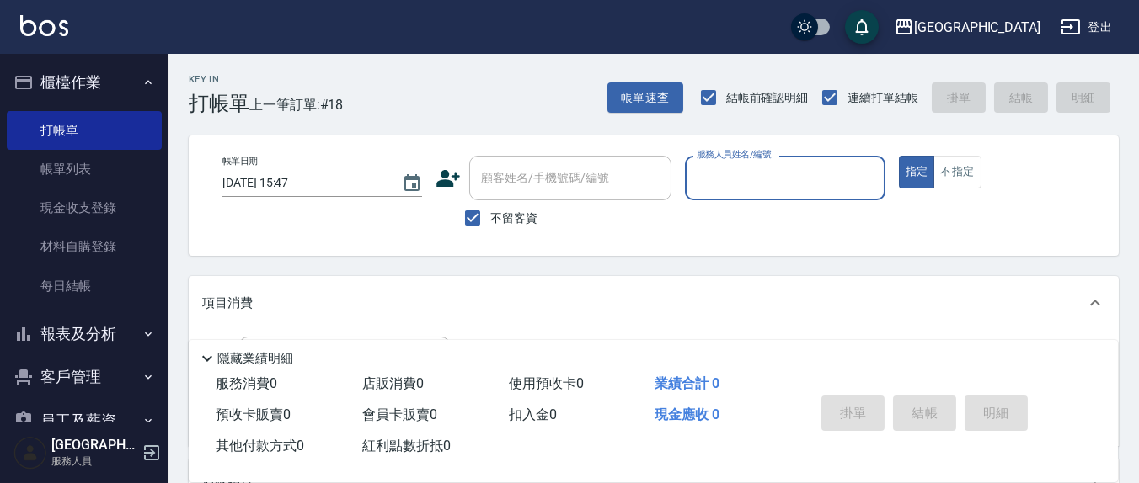
click at [81, 125] on link "打帳單" at bounding box center [84, 130] width 155 height 39
